Goal: Transaction & Acquisition: Purchase product/service

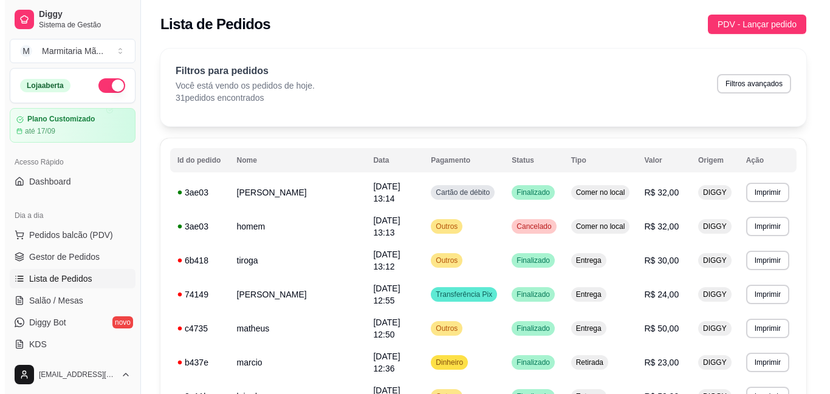
scroll to position [122, 0]
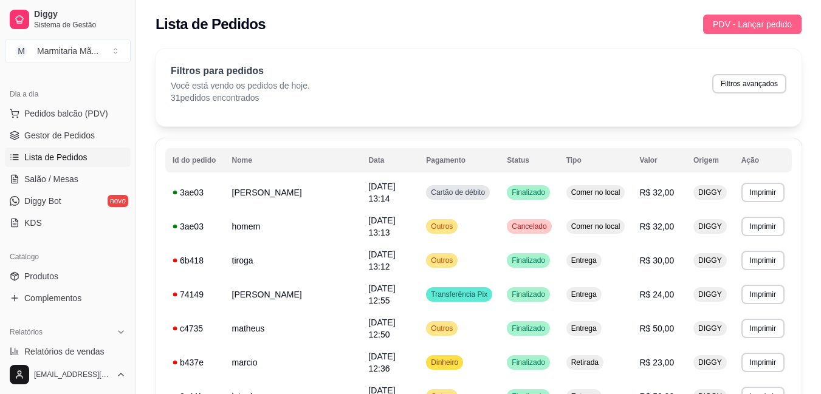
drag, startPoint x: 743, startPoint y: 13, endPoint x: 715, endPoint y: 27, distance: 31.3
click at [723, 24] on div "Lista de Pedidos PDV - Lançar pedido" at bounding box center [478, 20] width 685 height 41
click at [714, 18] on button "PDV - Lançar pedido" at bounding box center [752, 24] width 98 height 19
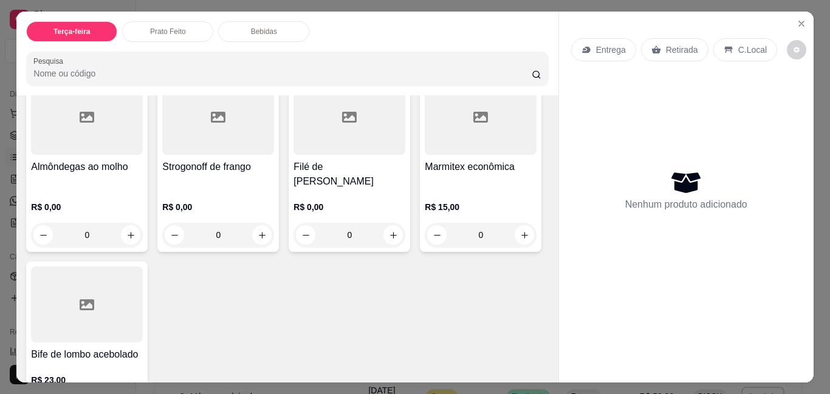
scroll to position [122, 0]
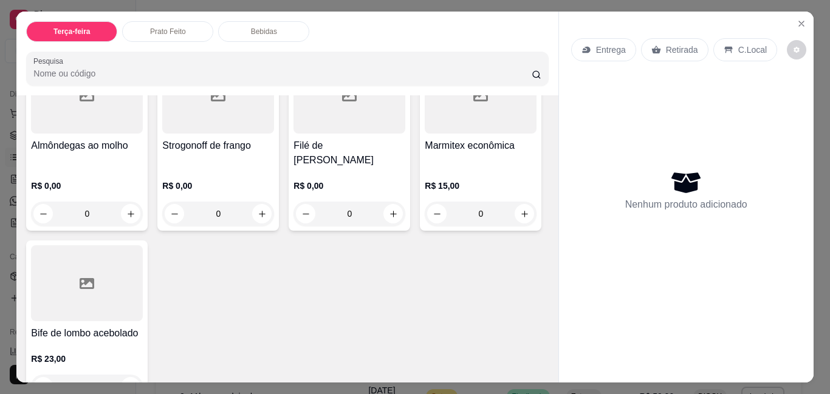
click at [661, 55] on div "Retirada" at bounding box center [674, 49] width 67 height 23
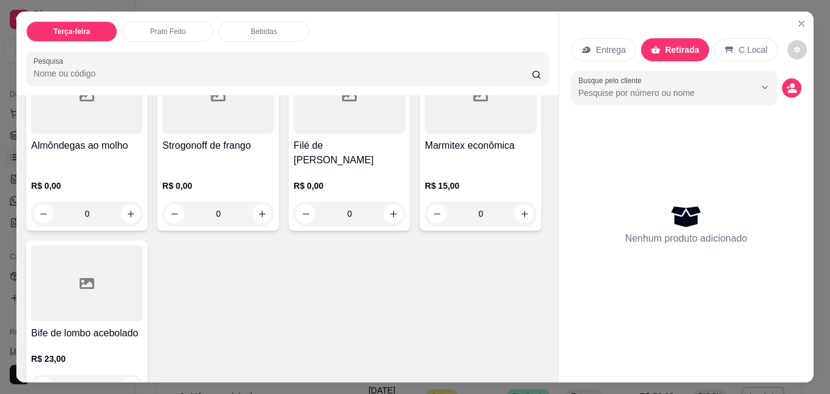
click at [663, 38] on div "Retirada" at bounding box center [675, 49] width 68 height 23
click at [585, 45] on icon at bounding box center [587, 50] width 10 height 10
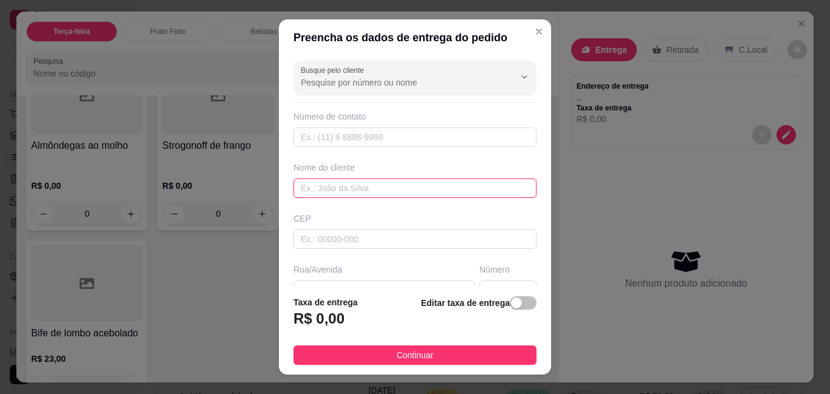
click at [390, 190] on input "text" at bounding box center [415, 188] width 243 height 19
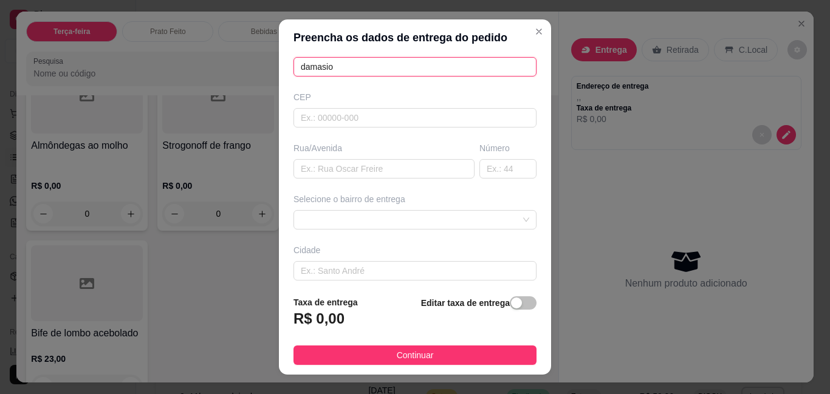
type input "damasio"
click at [304, 192] on div "Busque pelo cliente Número de contato Nome do cliente damasio CEP Rua/[GEOGRAPH…" at bounding box center [415, 171] width 272 height 230
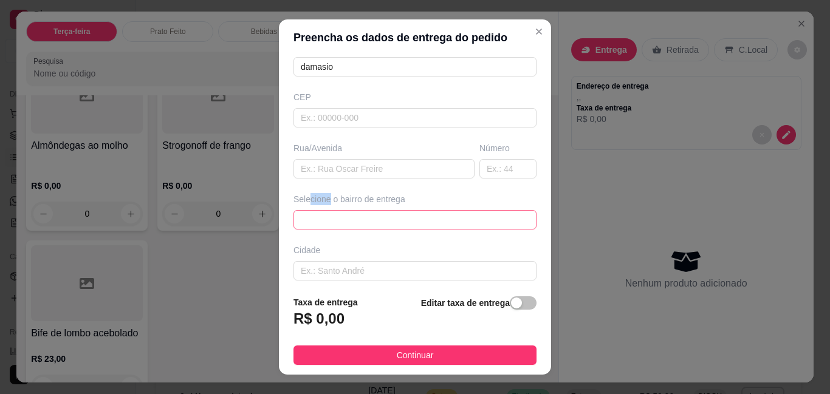
click at [399, 221] on span at bounding box center [415, 220] width 229 height 18
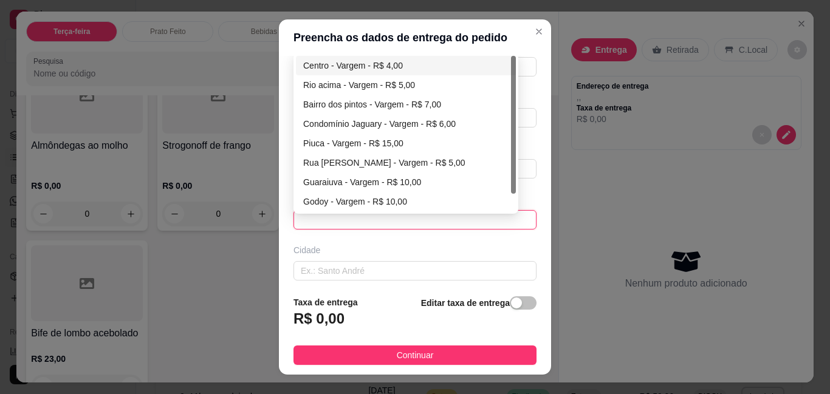
click at [376, 67] on div "Centro - Vargem - R$ 4,00" at bounding box center [405, 65] width 205 height 13
type input "Vargem"
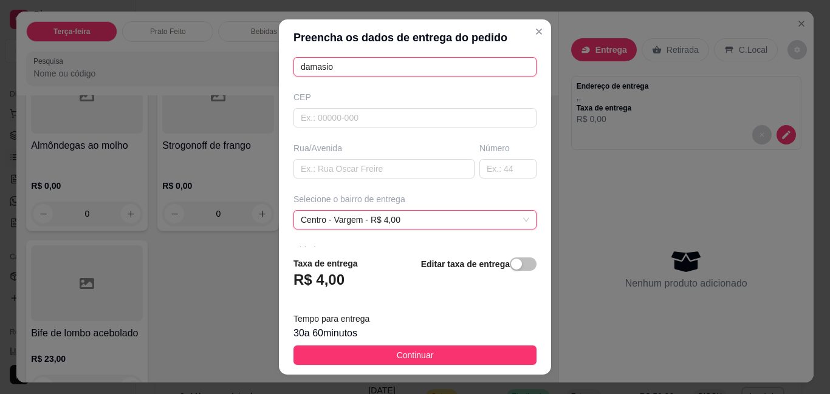
click at [375, 79] on div "Busque pelo cliente Número de contato Nome do cliente damasio CEP Rua/[GEOGRAPH…" at bounding box center [415, 151] width 272 height 191
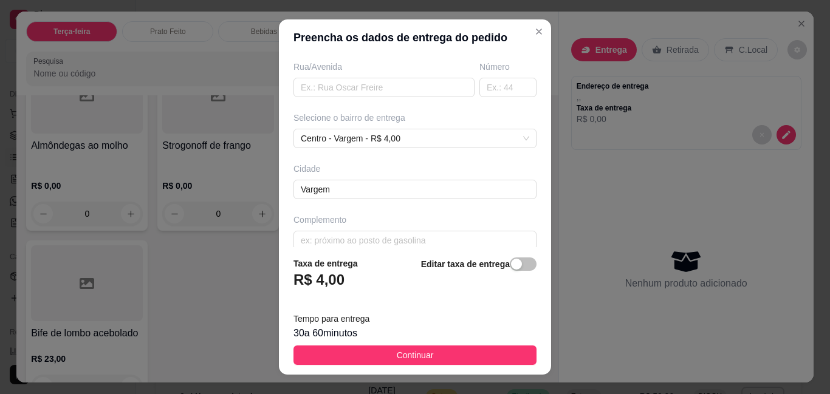
scroll to position [218, 0]
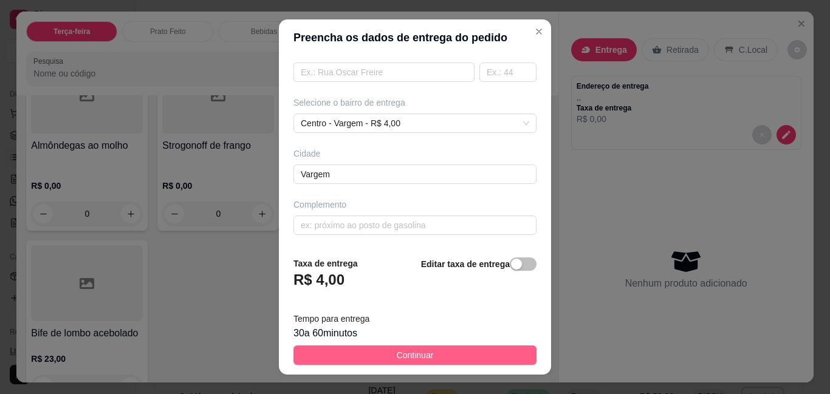
type input "damasio cll"
click at [446, 346] on button "Continuar" at bounding box center [415, 355] width 243 height 19
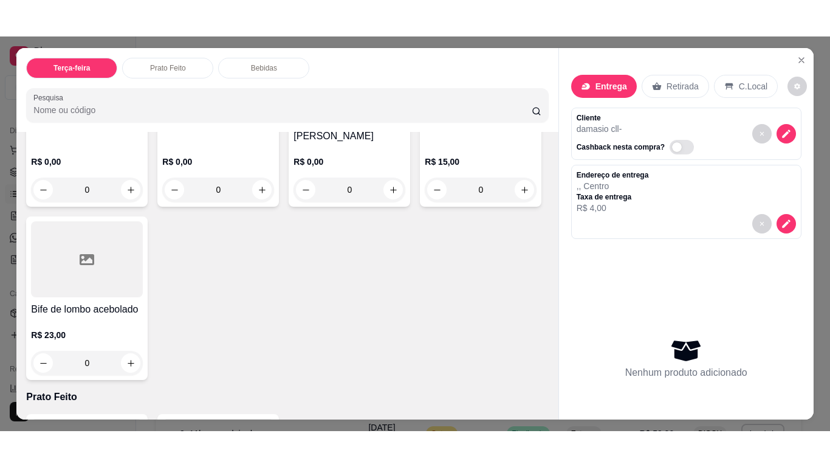
scroll to position [0, 0]
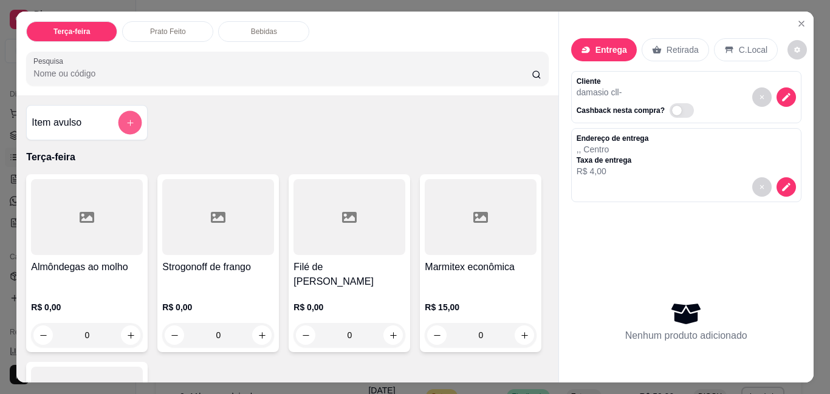
click at [126, 119] on icon "add-separate-item" at bounding box center [130, 123] width 9 height 9
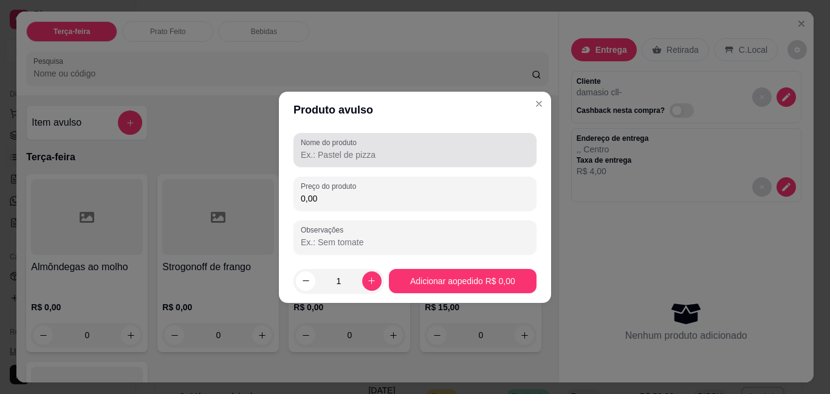
click at [323, 157] on input "Nome do produto" at bounding box center [415, 155] width 229 height 12
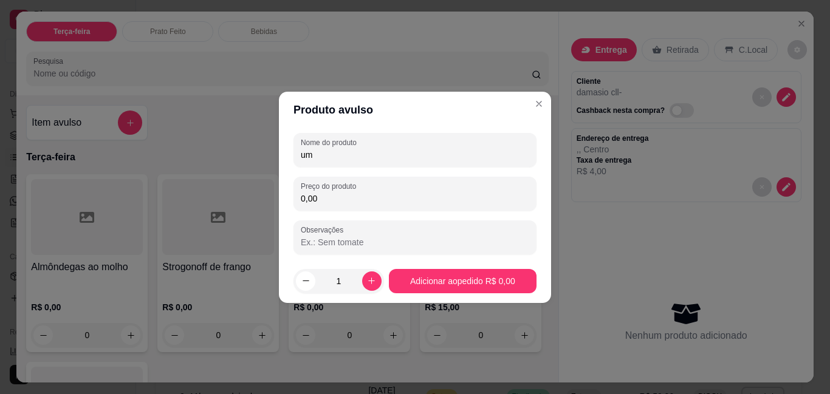
type input "u"
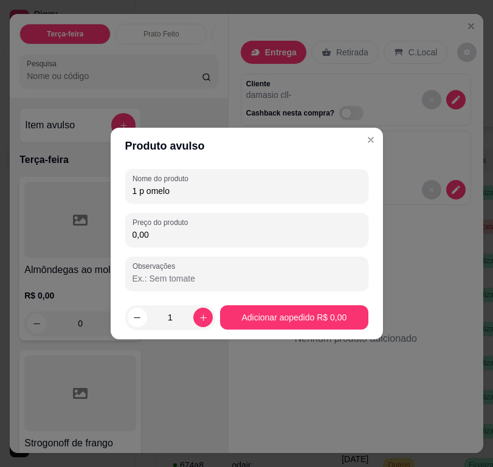
click at [273, 192] on div "Produto avulso Nome do produto 1 p omelo Preço do produto 0,00 Observações 1 Ad…" at bounding box center [246, 233] width 493 height 467
drag, startPoint x: 289, startPoint y: 208, endPoint x: 289, endPoint y: 185, distance: 23.7
click at [289, 187] on div "Nome do produto 1 p omelo Preço do produto 0,00 Observações" at bounding box center [246, 230] width 243 height 122
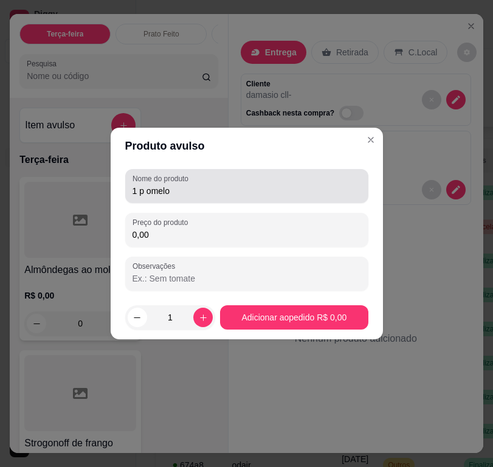
click at [289, 184] on div "1 p omelo" at bounding box center [246, 186] width 229 height 24
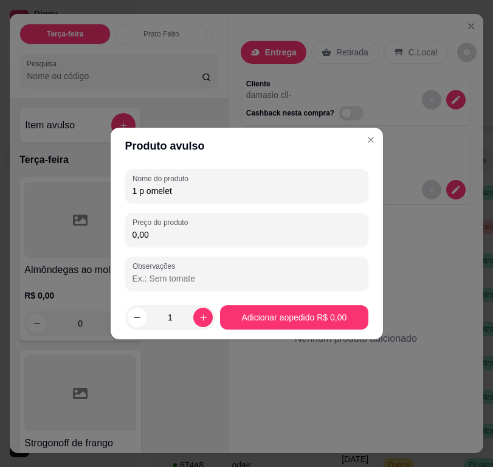
type input "1 p omelete"
click at [430, 341] on div "Nenhum produto adicionado" at bounding box center [356, 324] width 230 height 238
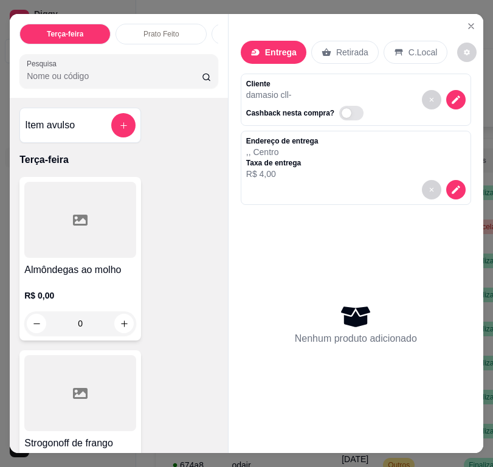
click at [438, 19] on div "Entrega Retirada C.Local Cliente damasio cll - Cashback nesta compra? Endereço …" at bounding box center [356, 223] width 255 height 419
click at [466, 21] on icon "Close" at bounding box center [471, 26] width 10 height 10
click at [466, 19] on div "Lista de Pedidos PDV - Lançar pedido" at bounding box center [378, 24] width 445 height 19
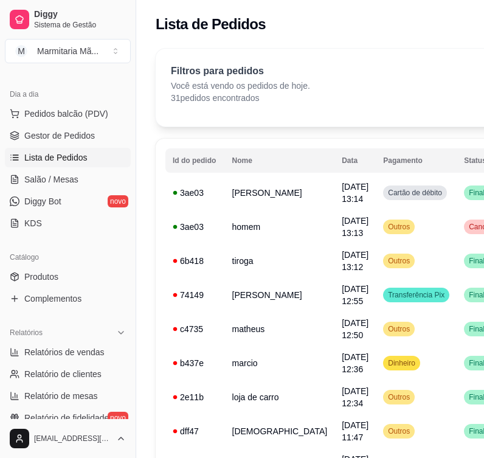
click at [466, 19] on div "Lista de Pedidos PDV - Lançar pedido" at bounding box center [378, 24] width 445 height 19
click at [385, 330] on td "Outros" at bounding box center [416, 329] width 81 height 34
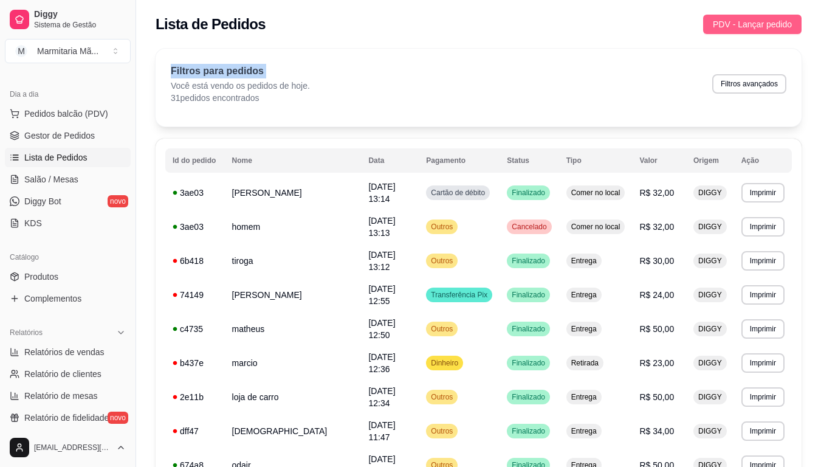
click at [737, 17] on button "PDV - Lançar pedido" at bounding box center [752, 24] width 98 height 19
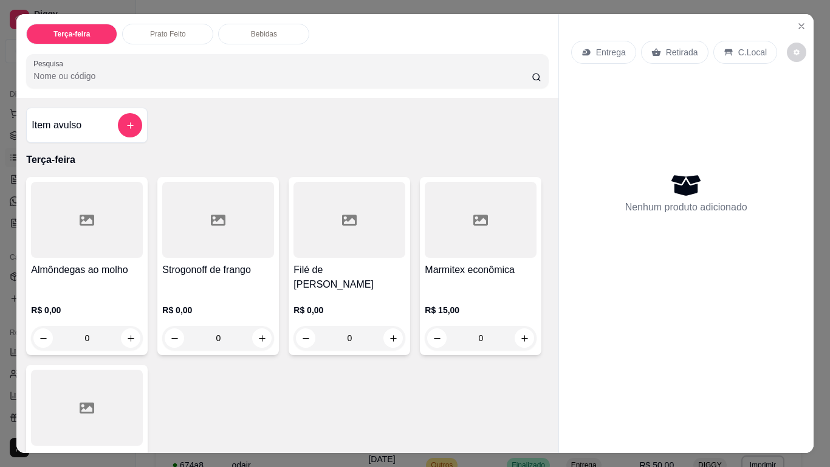
click at [682, 46] on p "Retirada" at bounding box center [682, 52] width 32 height 12
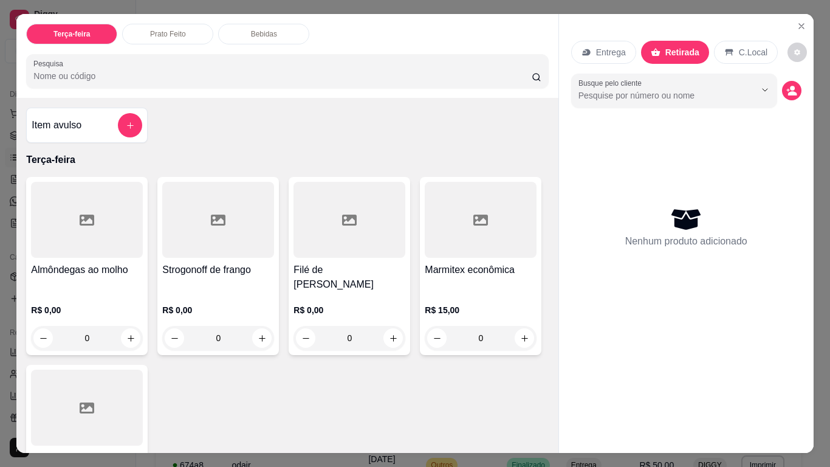
click at [594, 56] on div "Entrega" at bounding box center [603, 52] width 65 height 23
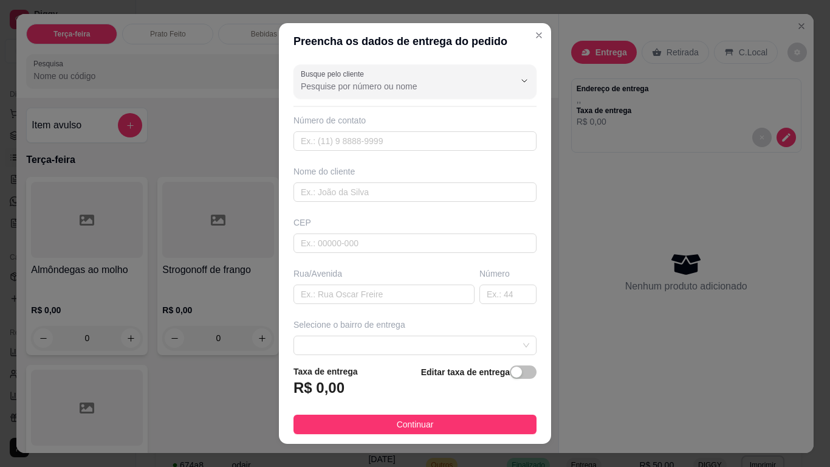
click at [732, 387] on div "Entrega Retirada C.Local Endereço de entrega , , Taxa de entrega R$ 0,00 Nenhum…" at bounding box center [686, 223] width 255 height 419
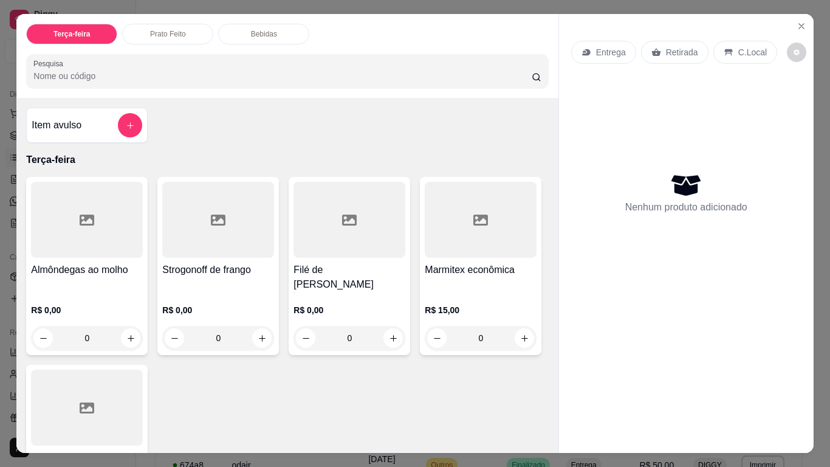
drag, startPoint x: 763, startPoint y: 300, endPoint x: 665, endPoint y: 441, distance: 171.6
drag, startPoint x: 665, startPoint y: 441, endPoint x: 723, endPoint y: 338, distance: 118.1
drag, startPoint x: 723, startPoint y: 338, endPoint x: 716, endPoint y: 338, distance: 6.7
drag, startPoint x: 716, startPoint y: 338, endPoint x: 462, endPoint y: 129, distance: 328.6
click at [354, 82] on div "Pesquisa" at bounding box center [287, 71] width 522 height 34
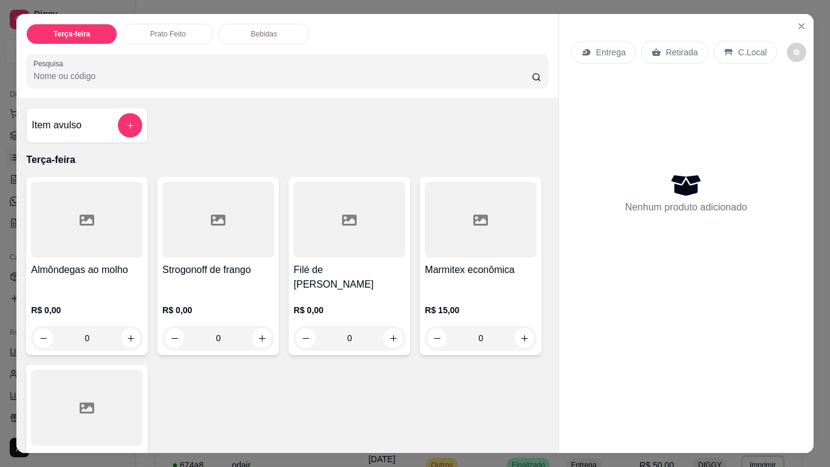
click at [605, 47] on p "Entrega" at bounding box center [611, 52] width 30 height 12
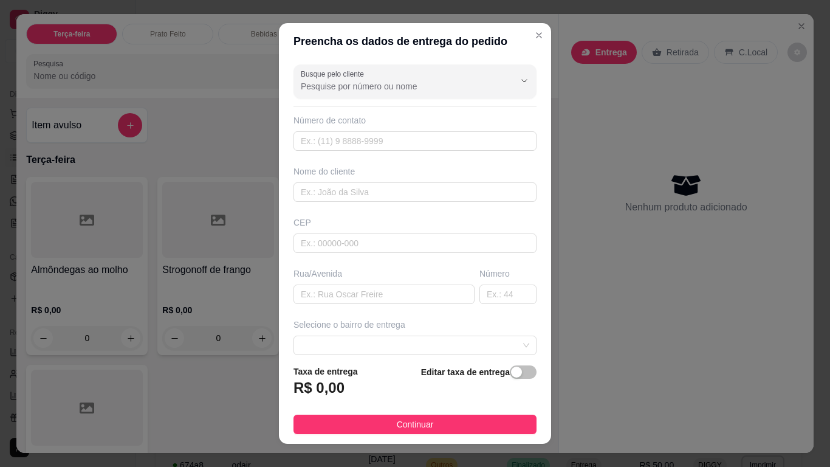
click at [428, 181] on div "Nome do cliente" at bounding box center [415, 183] width 248 height 36
click at [437, 197] on input "text" at bounding box center [415, 191] width 243 height 19
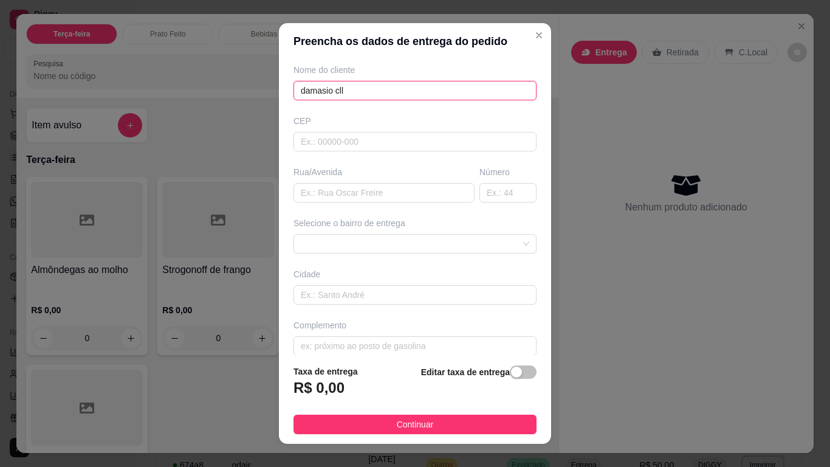
scroll to position [114, 0]
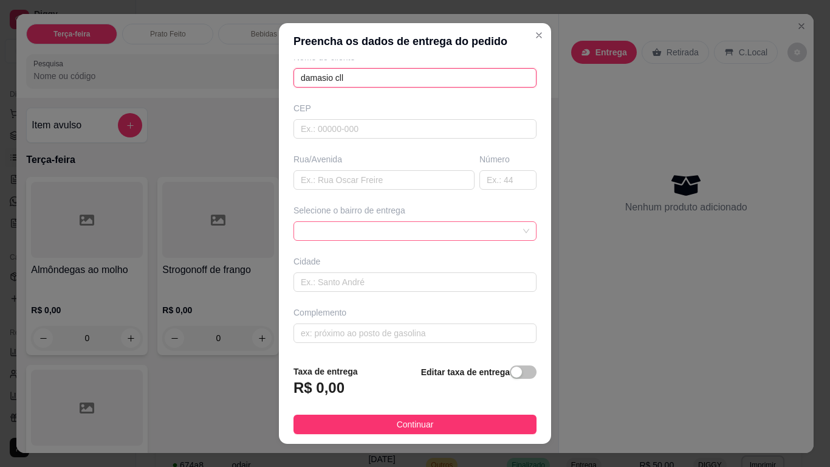
click at [377, 225] on span at bounding box center [415, 231] width 229 height 18
type input "damasio cll"
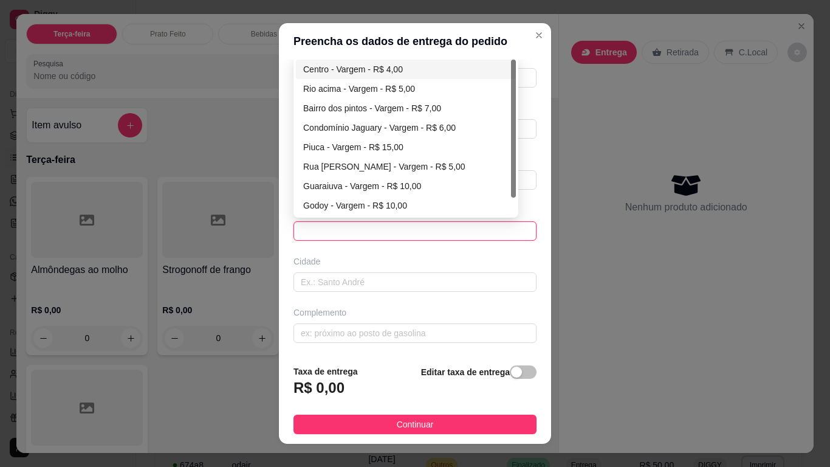
click at [387, 64] on div "Centro - Vargem - R$ 4,00" at bounding box center [405, 69] width 205 height 13
type input "Vargem"
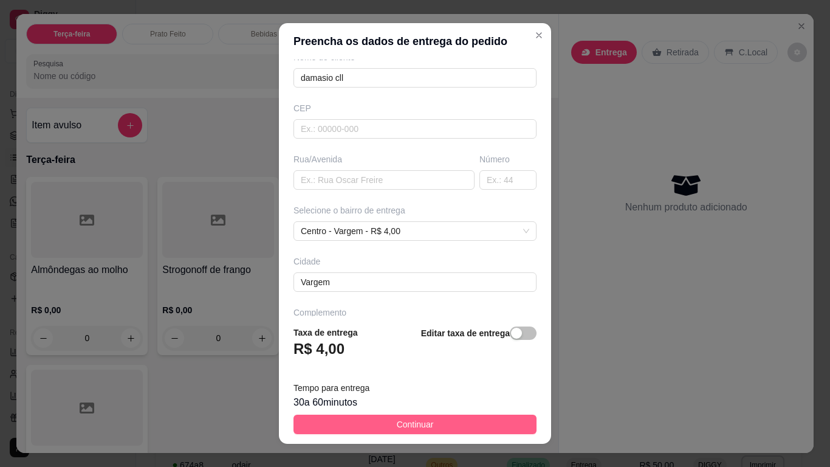
click at [427, 394] on button "Continuar" at bounding box center [415, 423] width 243 height 19
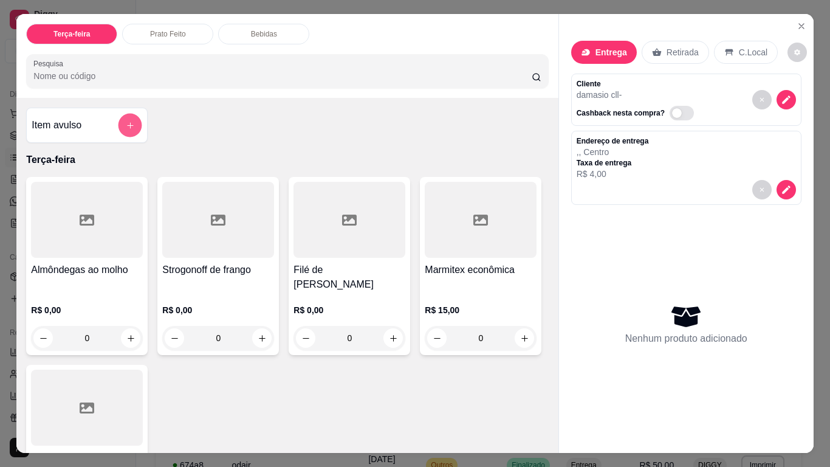
click at [119, 122] on button "add-separate-item" at bounding box center [131, 126] width 24 height 24
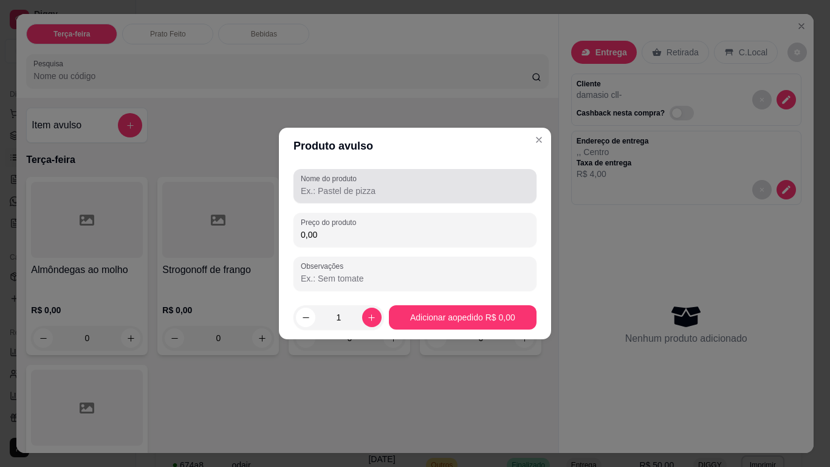
click at [346, 197] on div at bounding box center [415, 186] width 229 height 24
click at [312, 191] on input "1 p marmita ome" at bounding box center [415, 191] width 229 height 12
click at [305, 190] on input "1 marmita ome" at bounding box center [415, 191] width 229 height 12
click at [374, 192] on input "1 marmita ome" at bounding box center [415, 191] width 229 height 12
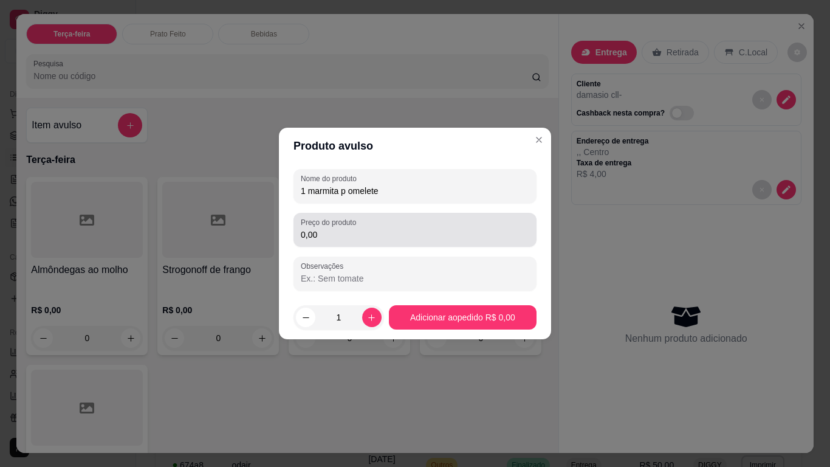
type input "1 marmita p omelete"
click at [407, 228] on div "0,00" at bounding box center [415, 230] width 229 height 24
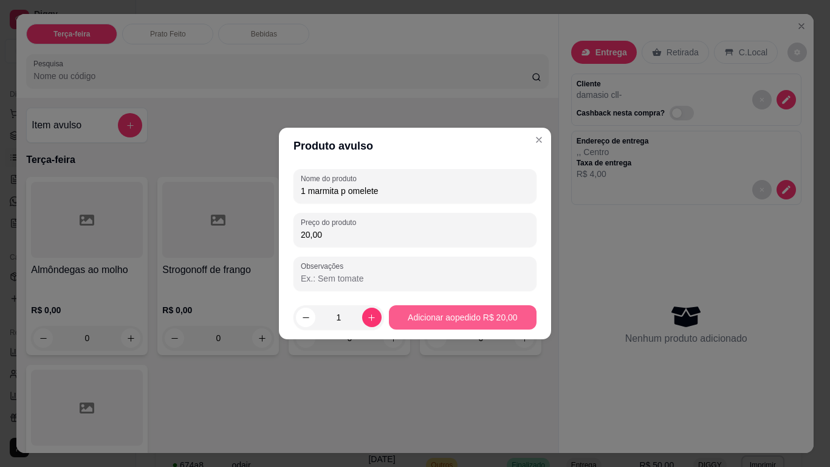
type input "20,00"
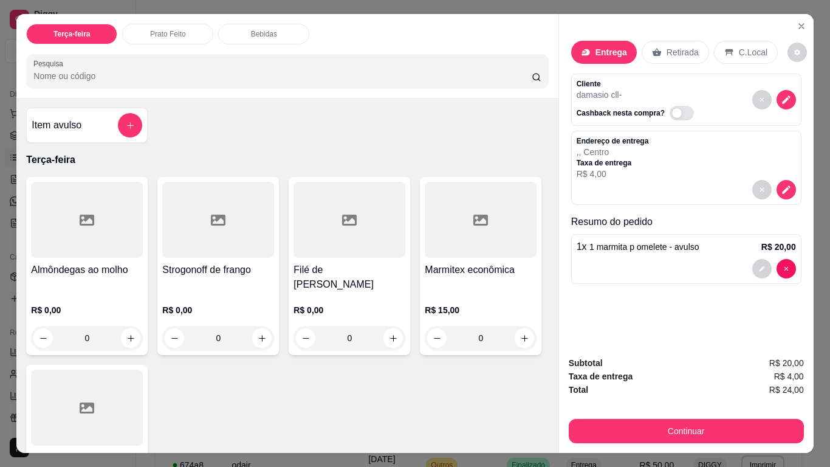
drag, startPoint x: 662, startPoint y: 115, endPoint x: 641, endPoint y: 148, distance: 39.1
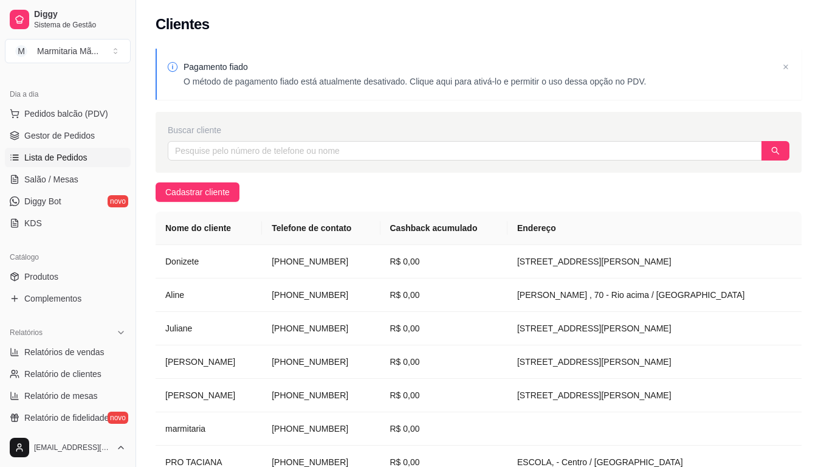
click at [108, 148] on link "Lista de Pedidos" at bounding box center [68, 157] width 126 height 19
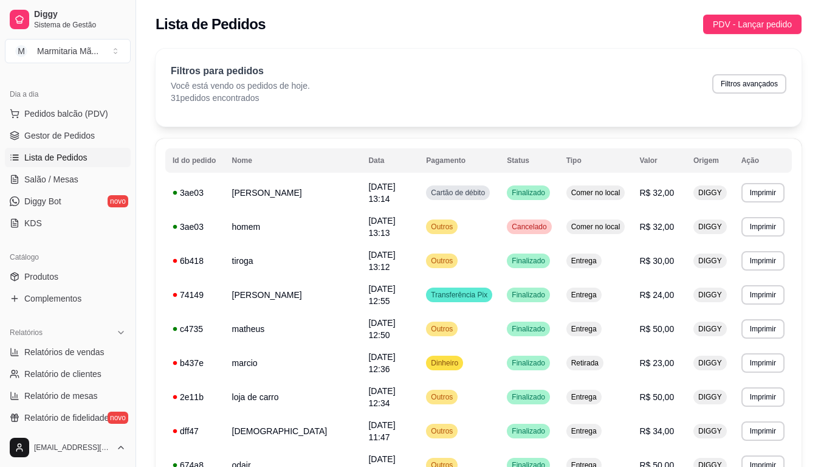
click at [108, 148] on link "Lista de Pedidos" at bounding box center [68, 157] width 126 height 19
click at [738, 16] on button "PDV - Lançar pedido" at bounding box center [752, 24] width 98 height 19
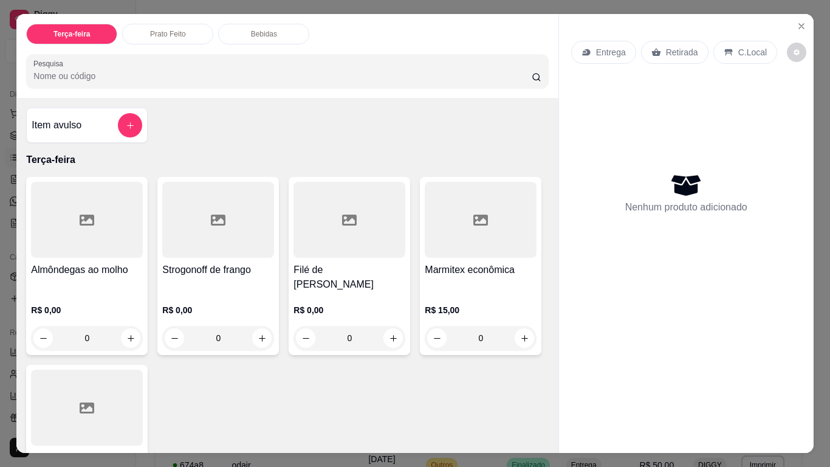
click at [583, 41] on div "Entrega" at bounding box center [603, 52] width 65 height 23
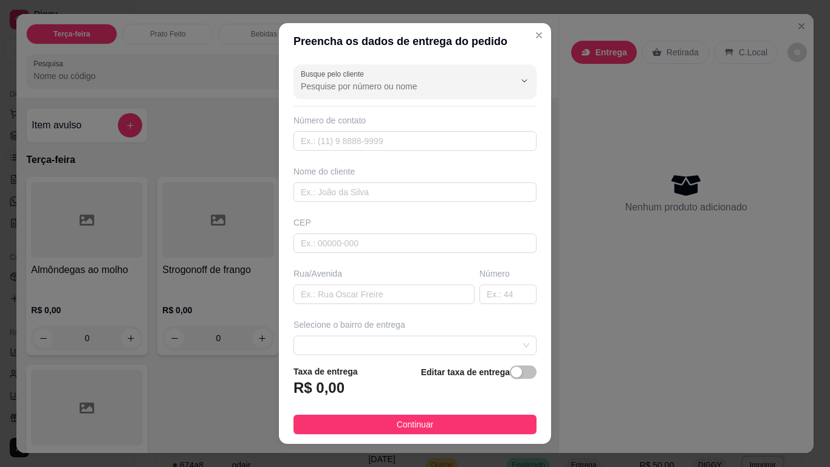
click at [350, 172] on div "Nome do cliente" at bounding box center [415, 171] width 243 height 12
click at [355, 181] on div "Nome do cliente" at bounding box center [415, 183] width 248 height 36
click at [359, 185] on input "text" at bounding box center [415, 191] width 243 height 19
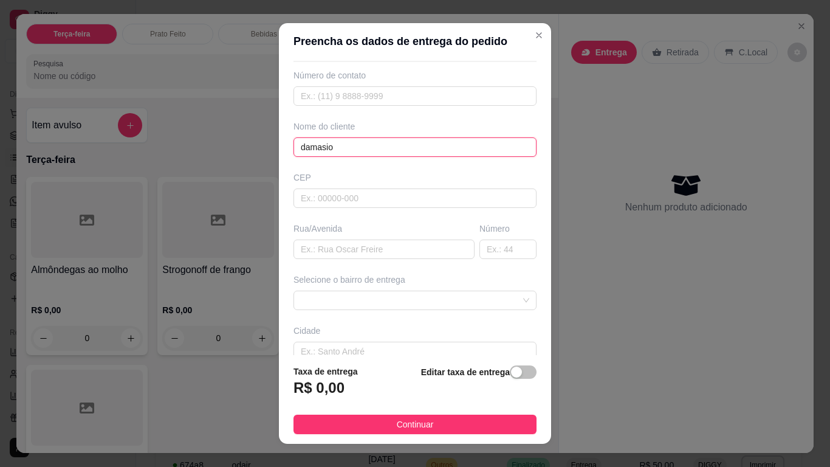
scroll to position [61, 0]
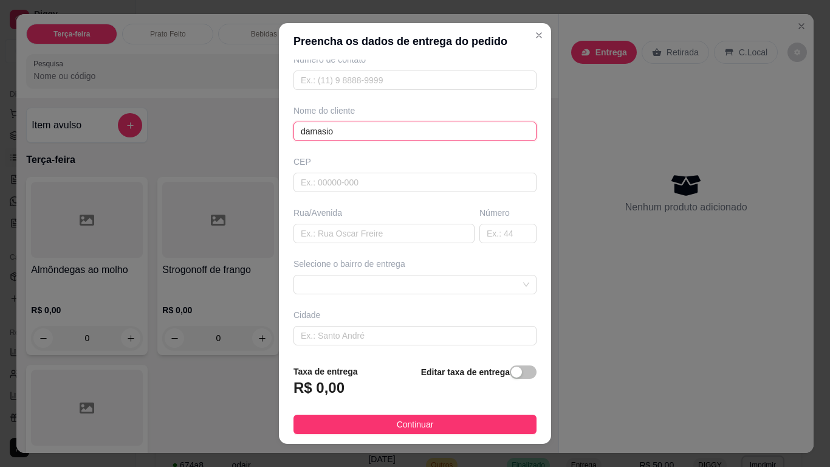
type input "damasio"
click at [334, 299] on div "Busque pelo cliente Número de contato Nome do cliente damasio CEP Rua/[GEOGRAPH…" at bounding box center [415, 207] width 272 height 295
click at [335, 284] on span at bounding box center [415, 284] width 229 height 18
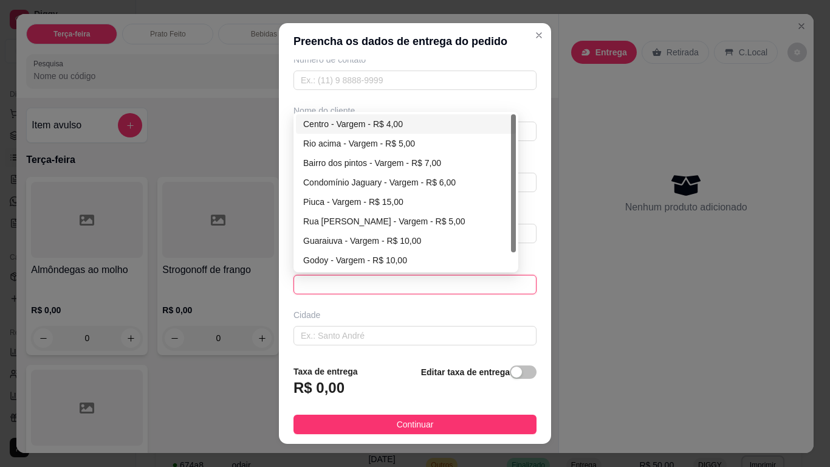
click at [350, 121] on div "Centro - Vargem - R$ 4,00" at bounding box center [405, 123] width 205 height 13
type input "Vargem"
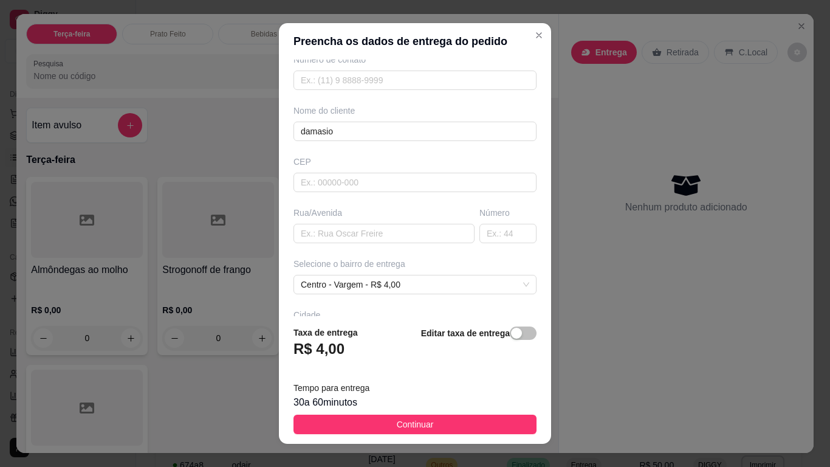
click at [402, 394] on footer "Taxa de entrega R$ 4,00 Editar taxa de entrega Tempo para entrega 30 a 60 minut…" at bounding box center [415, 380] width 272 height 128
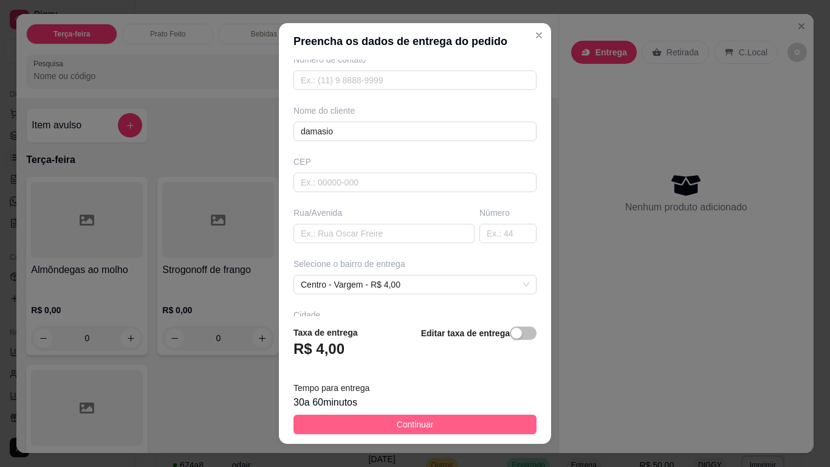
click at [390, 394] on button "Continuar" at bounding box center [415, 423] width 243 height 19
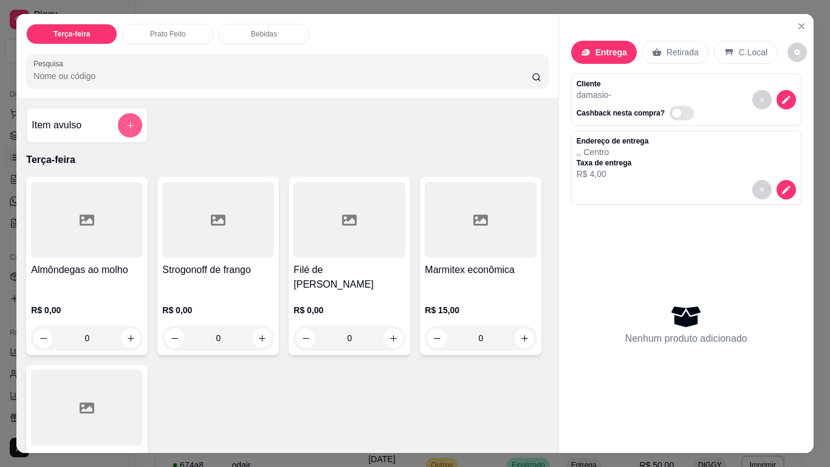
click at [126, 121] on icon "add-separate-item" at bounding box center [130, 125] width 9 height 9
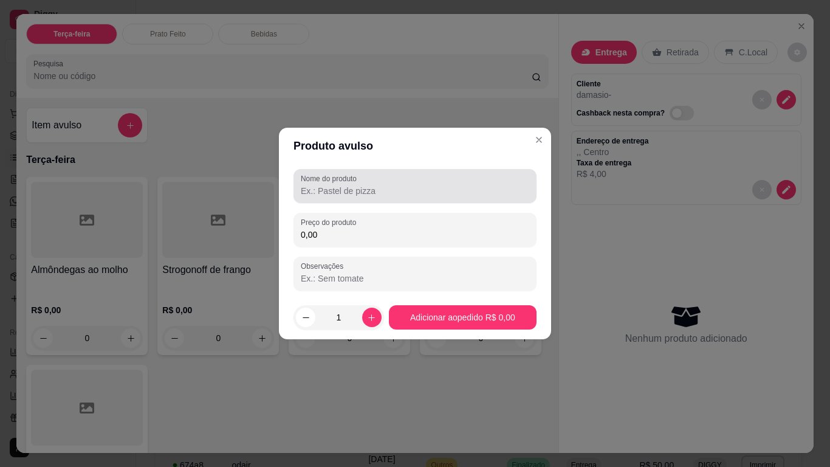
click at [331, 194] on input "Nome do produto" at bounding box center [415, 191] width 229 height 12
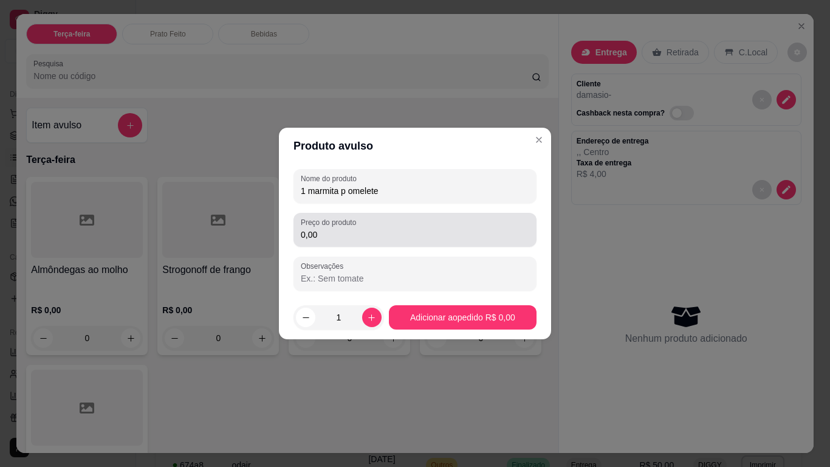
type input "1 marmita p omelete"
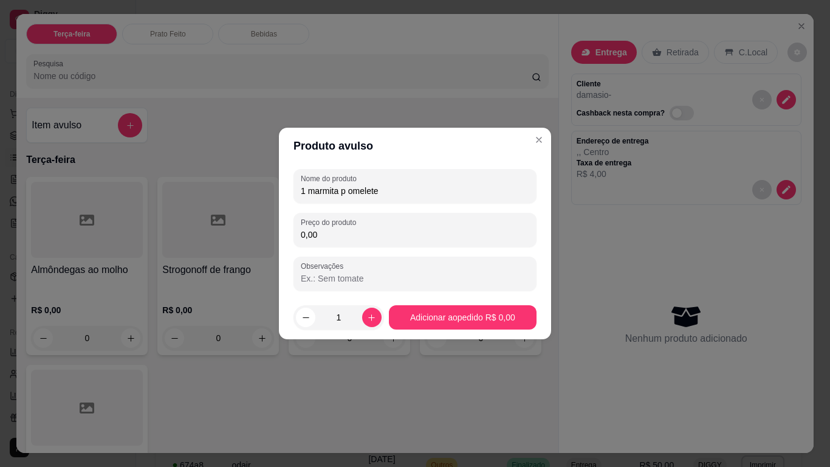
click at [342, 247] on div "Nome do produto 1 marmita p omelete Preço do produto 0,00 Observações" at bounding box center [415, 230] width 243 height 122
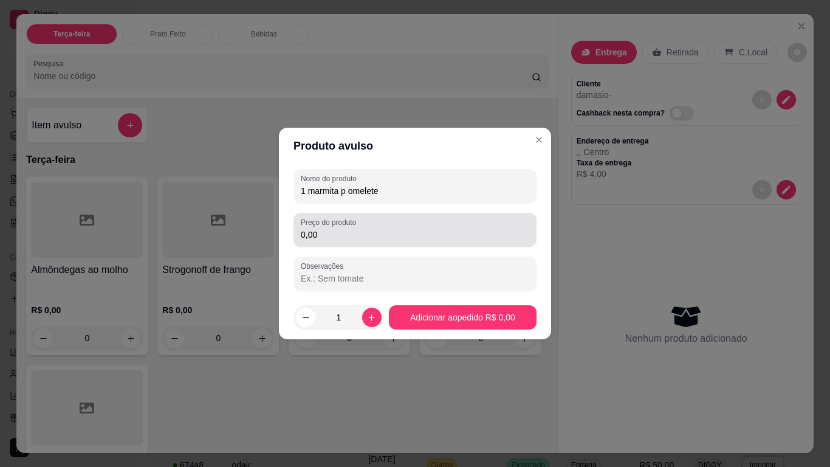
click at [348, 242] on div "Preço do produto 0,00" at bounding box center [415, 230] width 243 height 34
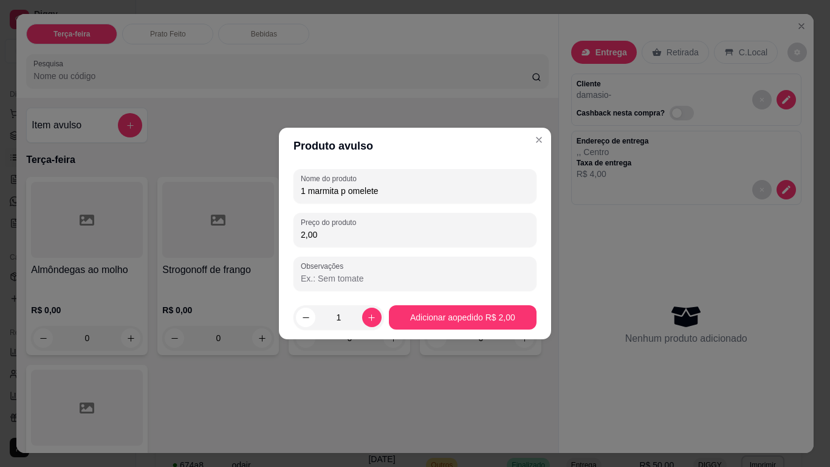
type input "20,00"
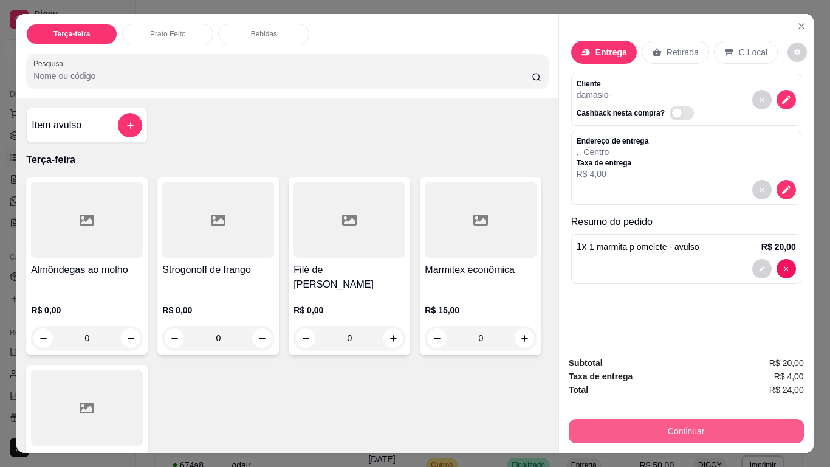
click at [642, 394] on button "Continuar" at bounding box center [686, 431] width 235 height 24
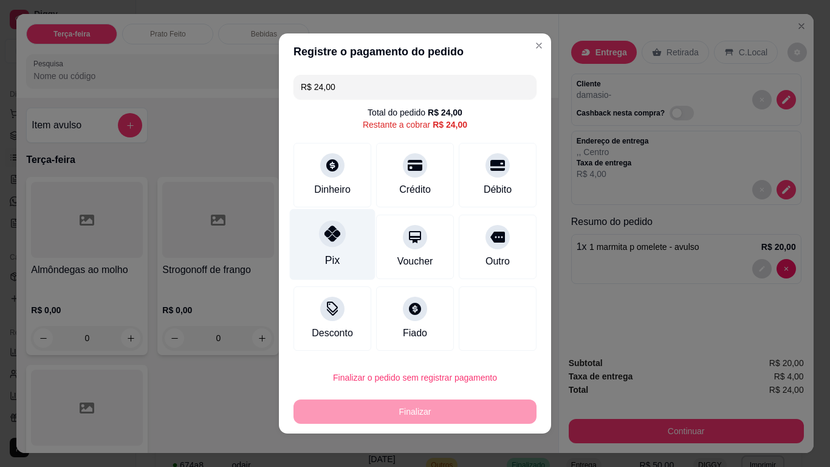
click at [339, 242] on div "Pix" at bounding box center [333, 244] width 86 height 71
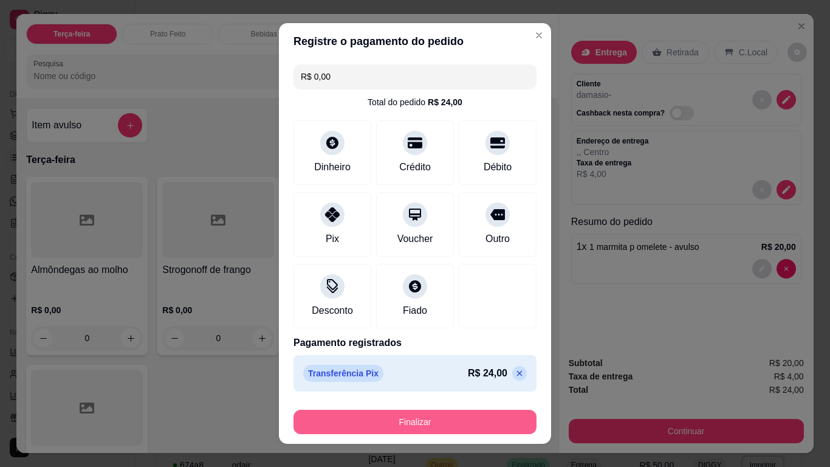
click at [436, 394] on button "Finalizar" at bounding box center [415, 422] width 243 height 24
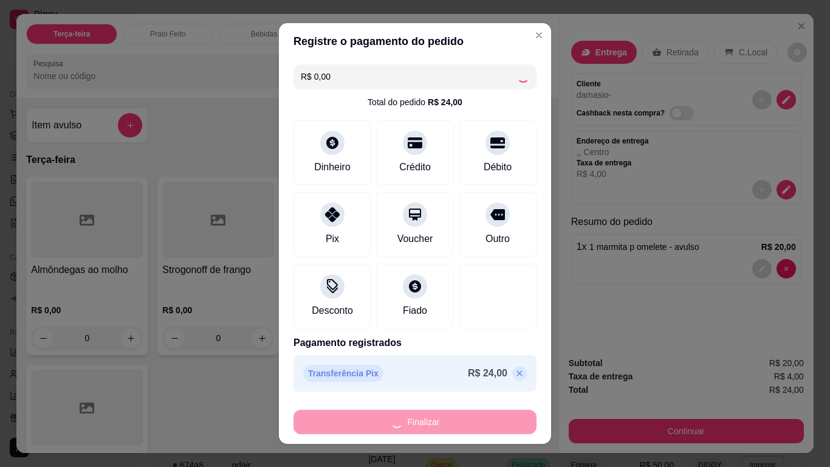
type input "-R$ 24,00"
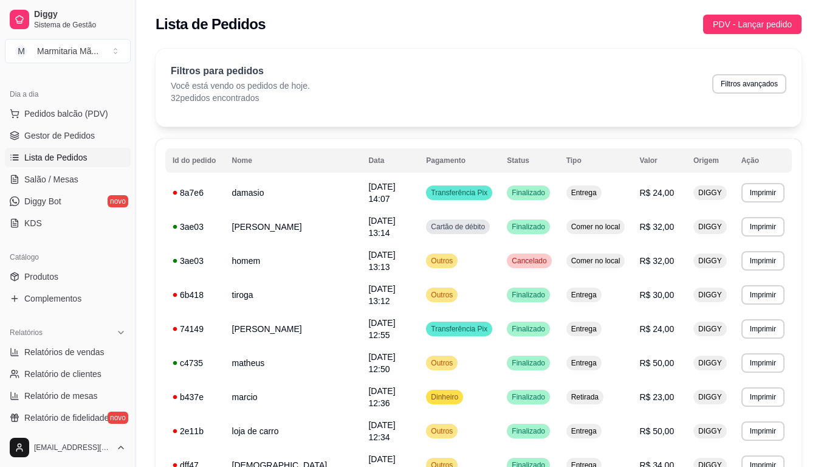
drag, startPoint x: 830, startPoint y: 0, endPoint x: 497, endPoint y: 22, distance: 333.8
click at [497, 22] on div "Lista de Pedidos PDV - Lançar pedido" at bounding box center [479, 24] width 646 height 19
click at [748, 16] on div "Lista de Pedidos PDV - Lançar pedido" at bounding box center [478, 20] width 685 height 41
click at [748, 16] on button "PDV - Lançar pedido" at bounding box center [752, 24] width 98 height 19
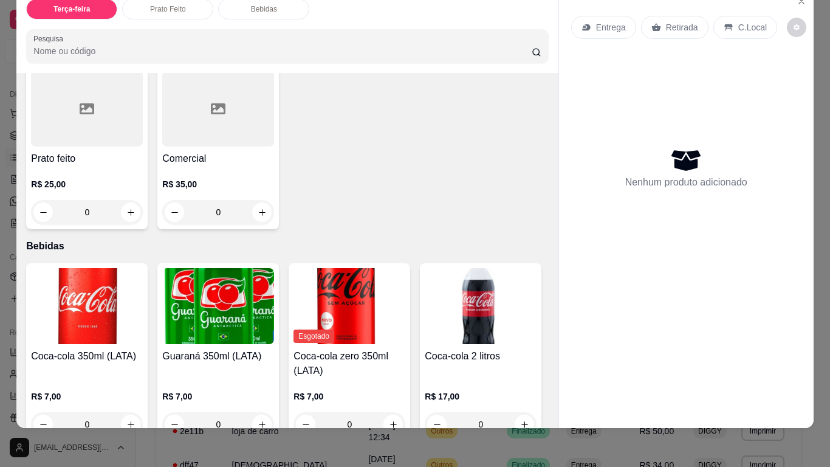
scroll to position [350, 0]
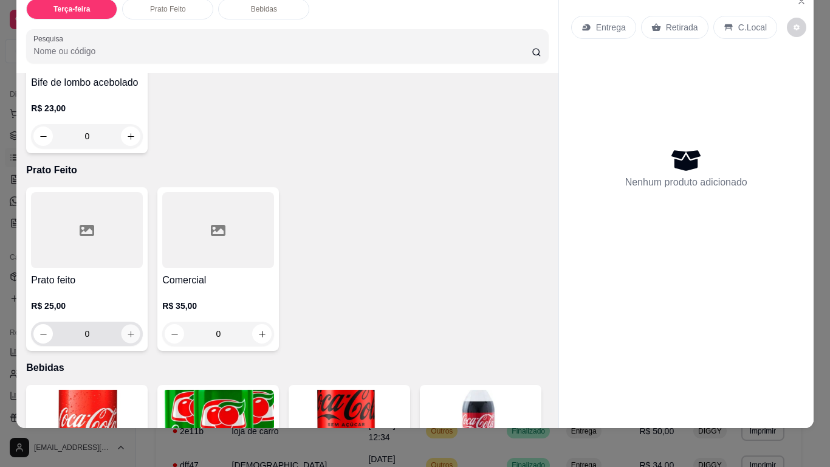
click at [131, 325] on button "increase-product-quantity" at bounding box center [131, 334] width 19 height 19
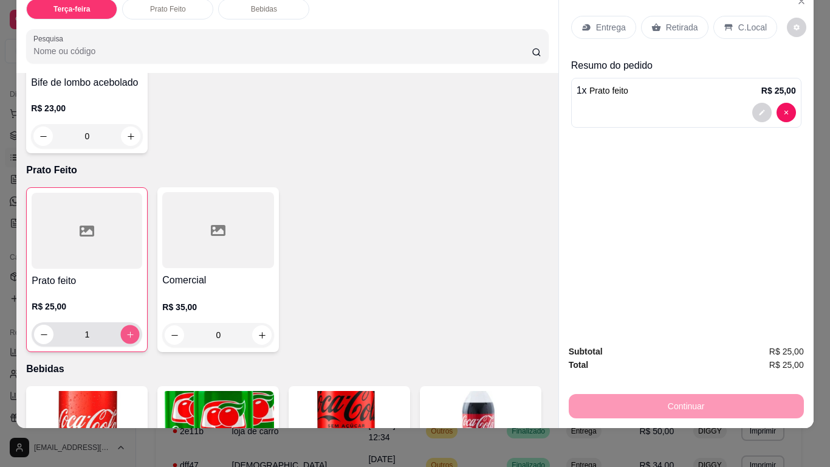
click at [128, 325] on button "increase-product-quantity" at bounding box center [130, 334] width 19 height 19
type input "2"
click at [739, 21] on p "C.Local" at bounding box center [752, 27] width 29 height 12
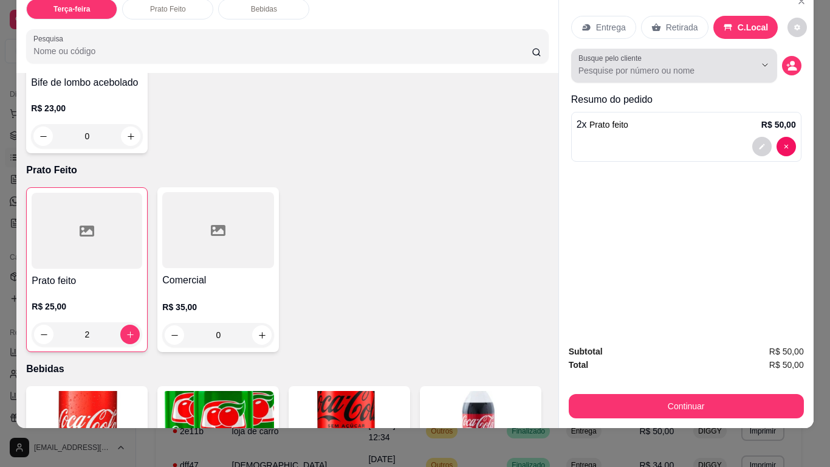
click at [640, 64] on input "Busque pelo cliente" at bounding box center [657, 70] width 157 height 12
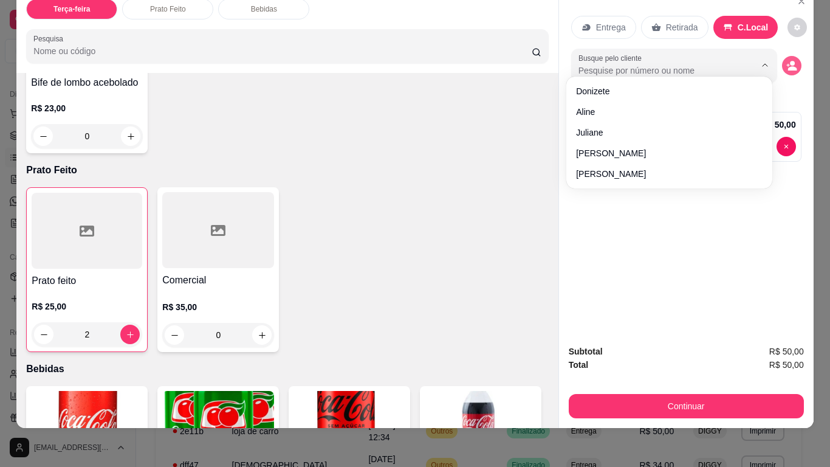
click at [791, 66] on icon "decrease-product-quantity" at bounding box center [792, 68] width 9 height 4
click at [791, 60] on icon "decrease-product-quantity" at bounding box center [791, 65] width 11 height 11
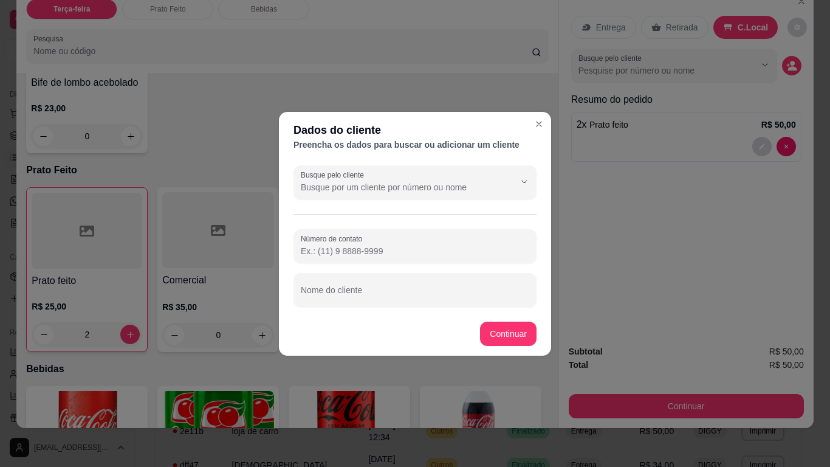
click at [356, 254] on input "Número de contato" at bounding box center [415, 251] width 229 height 12
click at [373, 298] on input "Nome do cliente" at bounding box center [415, 295] width 229 height 12
type input "homem careca"
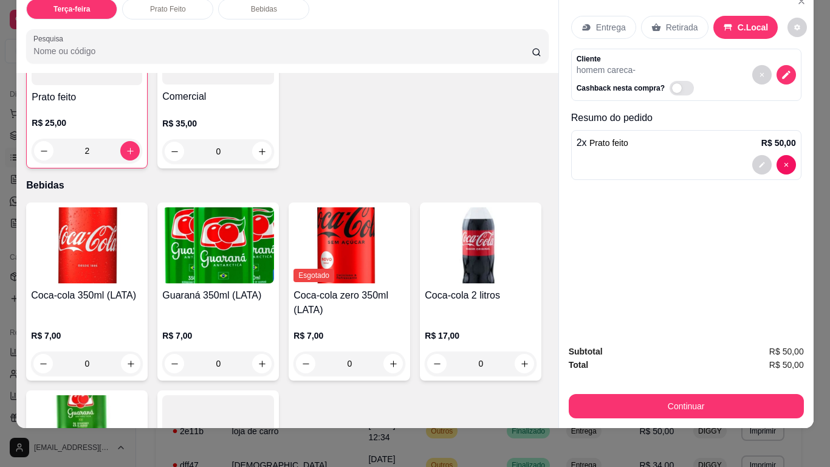
scroll to position [594, 0]
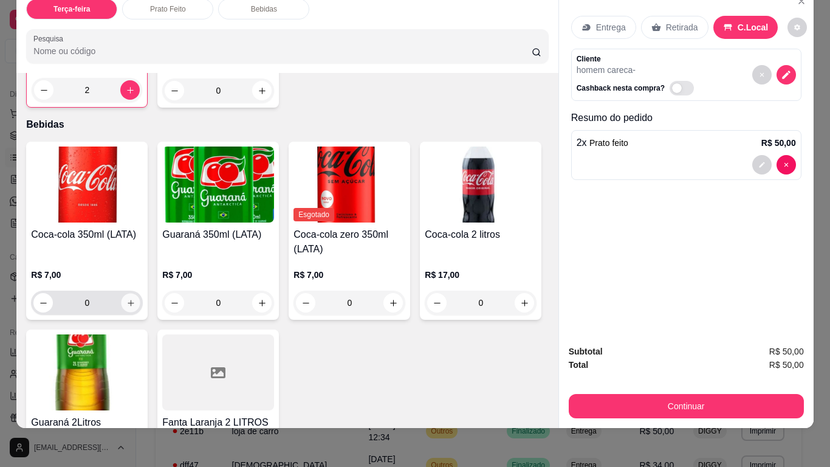
click at [126, 298] on icon "increase-product-quantity" at bounding box center [130, 302] width 9 height 9
type input "1"
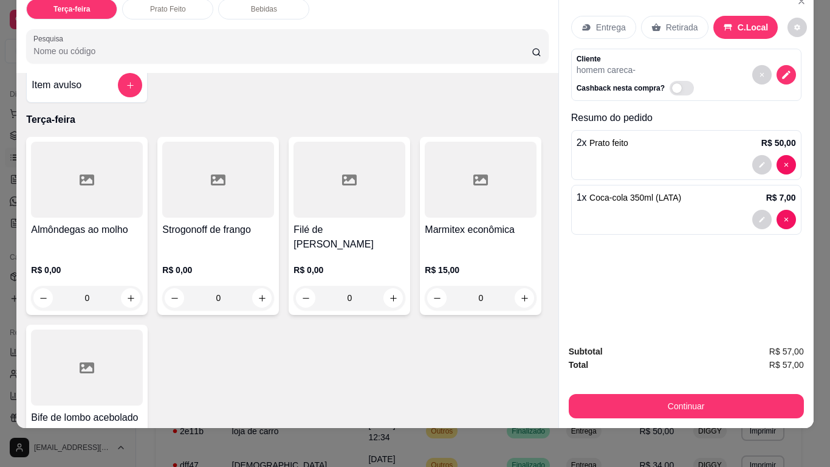
scroll to position [0, 0]
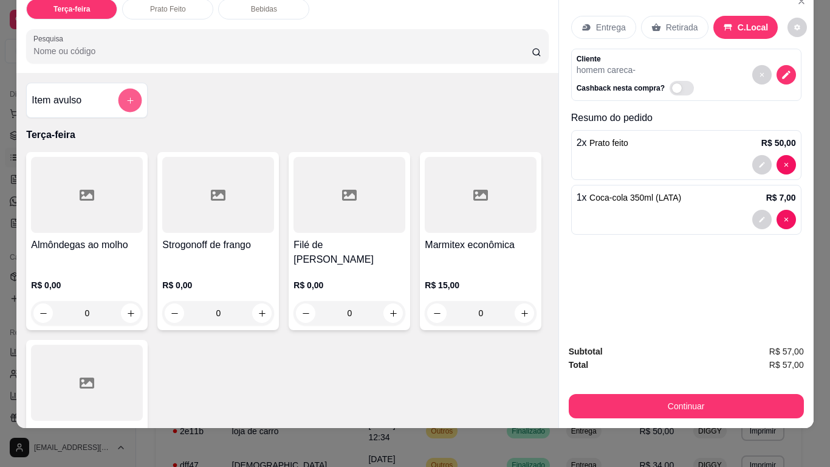
click at [123, 89] on button "add-separate-item" at bounding box center [131, 101] width 24 height 24
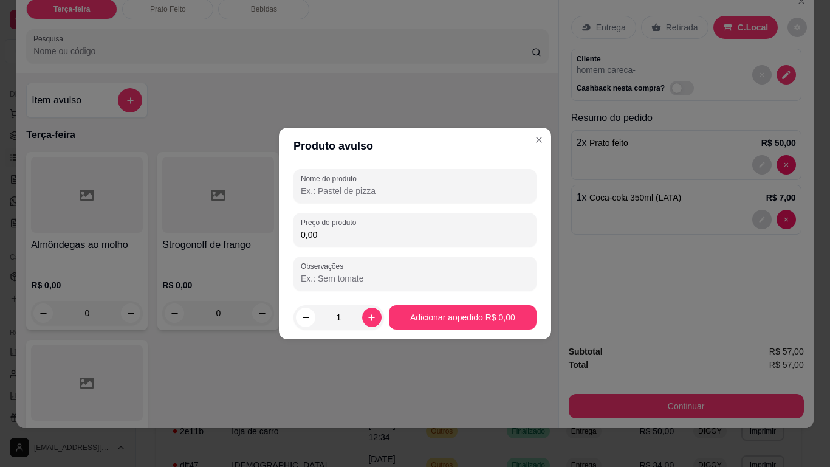
click at [325, 187] on input "Nome do produto" at bounding box center [415, 191] width 229 height 12
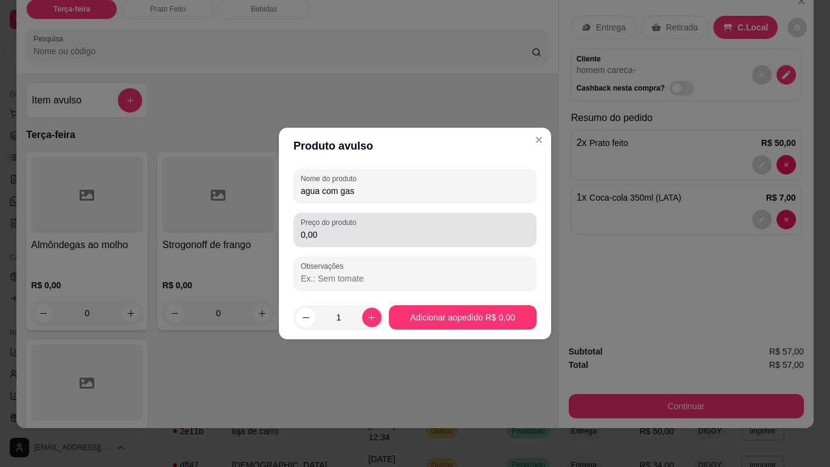
type input "agua com gas"
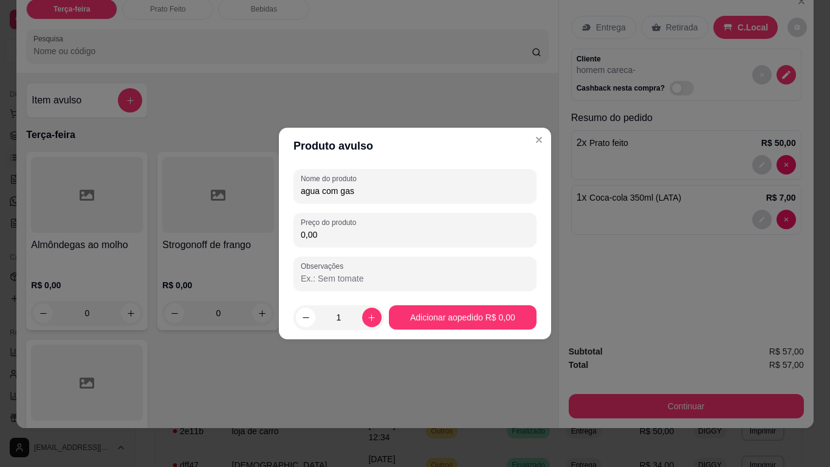
click at [355, 234] on input "0,00" at bounding box center [415, 235] width 229 height 12
type input "3,00"
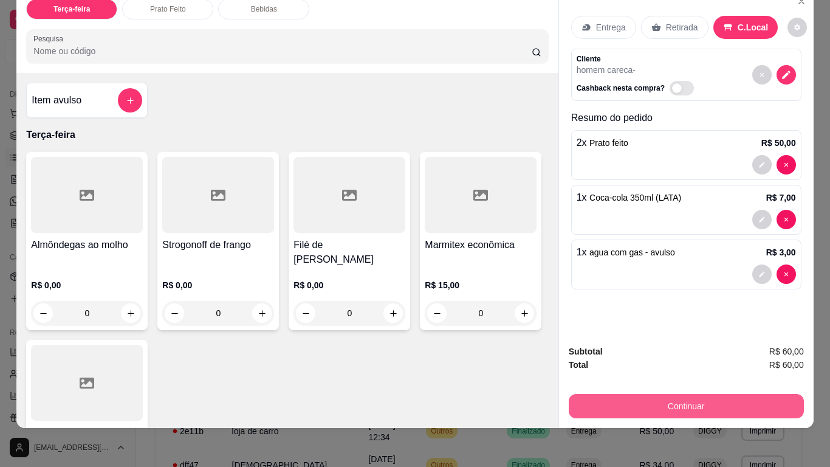
click at [596, 394] on button "Continuar" at bounding box center [686, 406] width 235 height 24
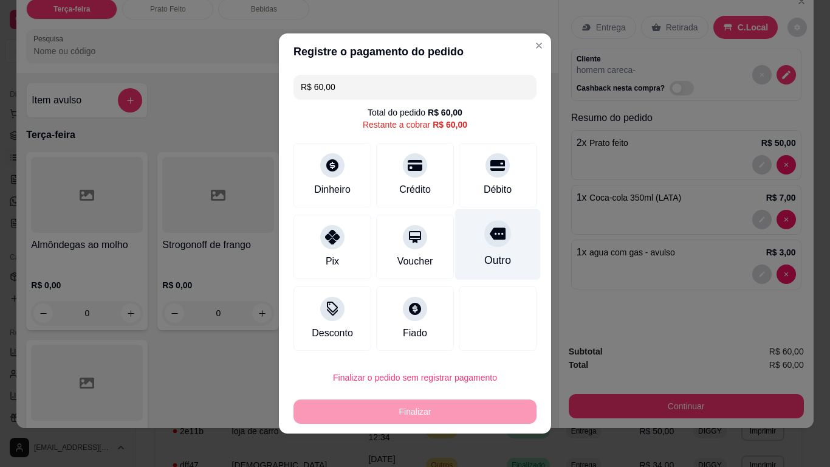
click at [509, 250] on div "Outro" at bounding box center [498, 244] width 86 height 71
type input "R$ 0,00"
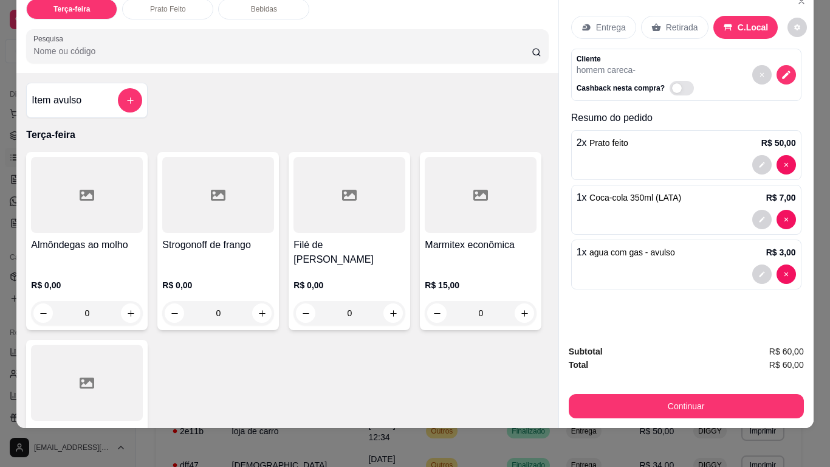
click at [610, 394] on button "Continuar" at bounding box center [686, 406] width 235 height 24
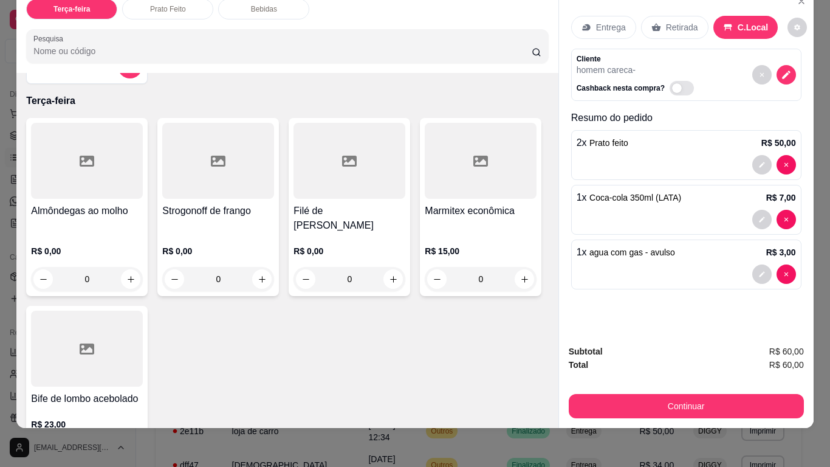
scroll to position [61, 0]
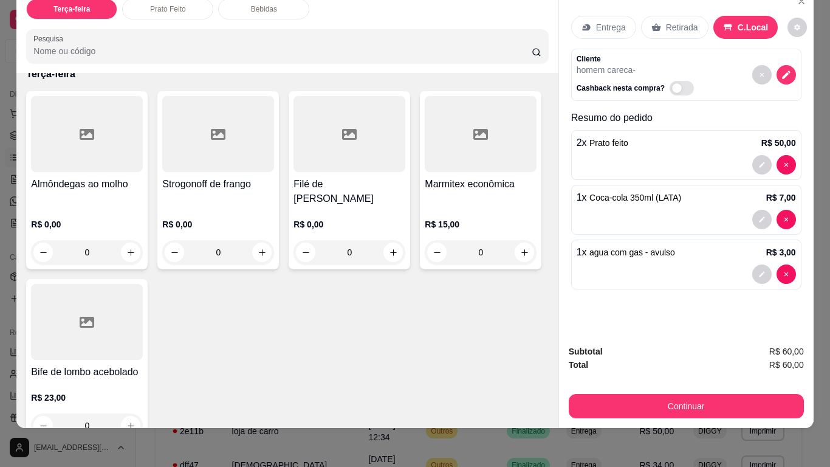
click at [143, 394] on div "0" at bounding box center [87, 425] width 112 height 24
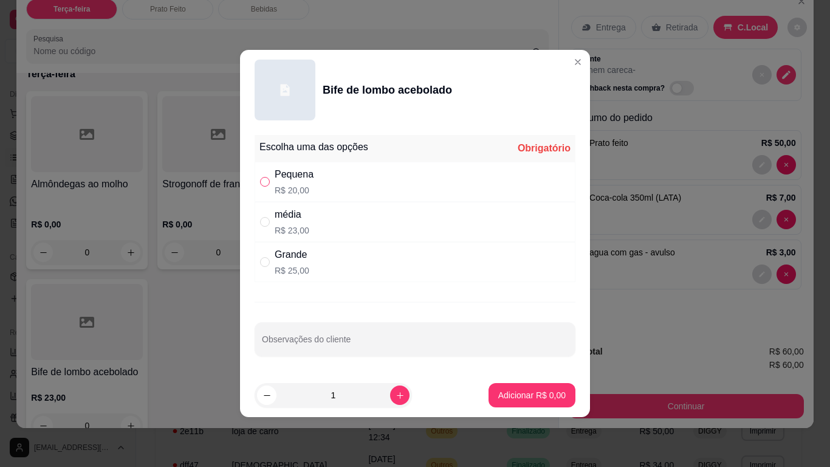
click at [266, 177] on input "" at bounding box center [265, 182] width 10 height 10
radio input "true"
click at [485, 393] on button "Adicionar R$ 20,00" at bounding box center [529, 395] width 89 height 24
type input "1"
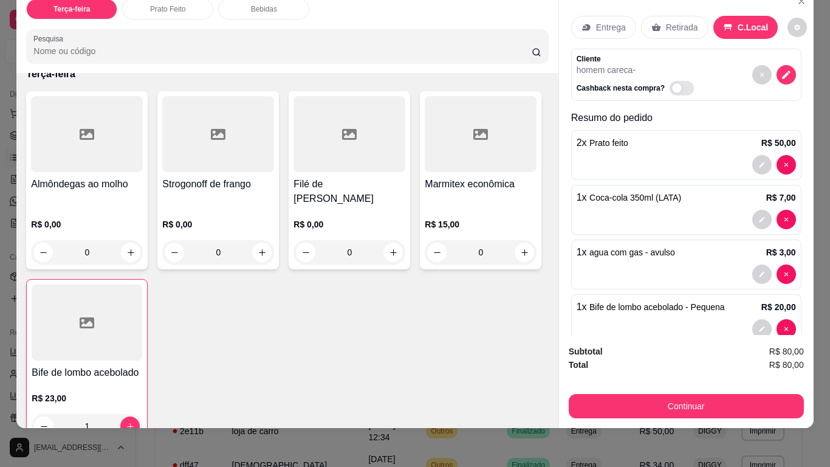
click at [590, 391] on div "Continuar" at bounding box center [686, 404] width 235 height 27
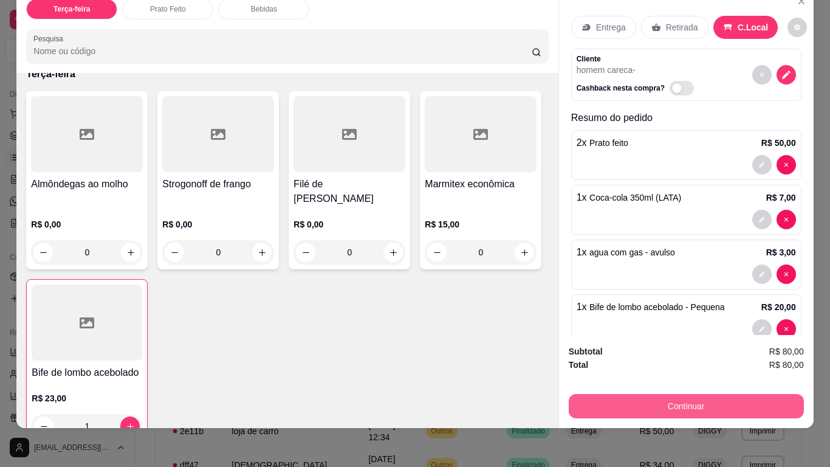
click at [582, 394] on button "Continuar" at bounding box center [686, 406] width 235 height 24
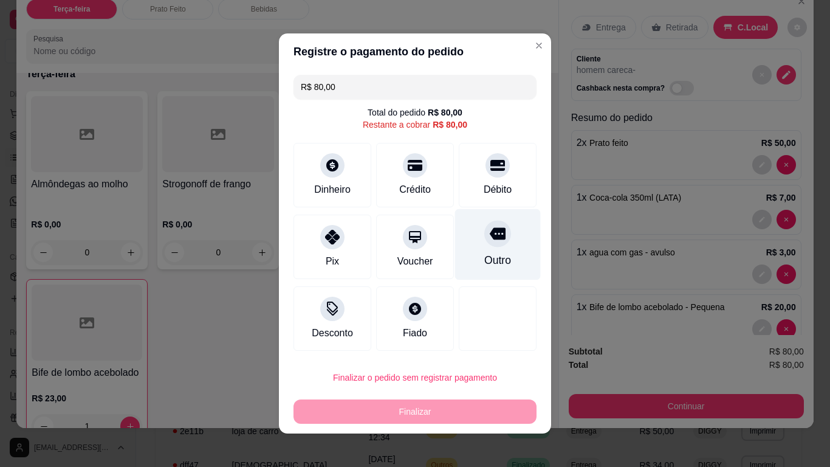
click at [510, 246] on div "Outro" at bounding box center [498, 244] width 86 height 71
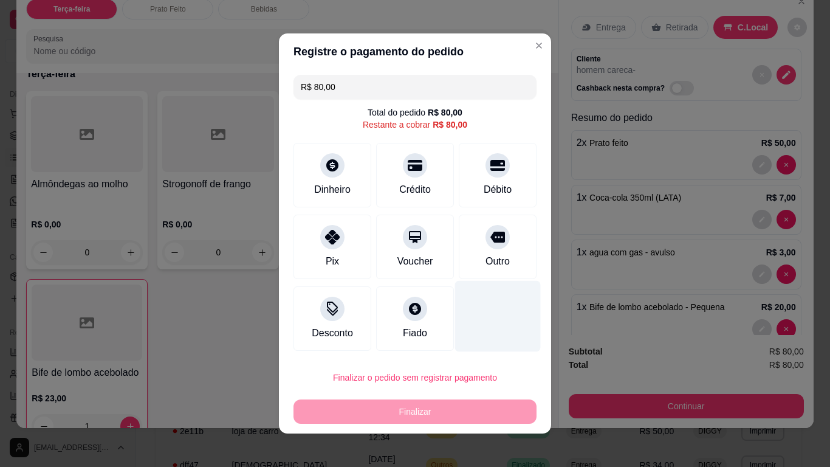
type input "R$ 0,00"
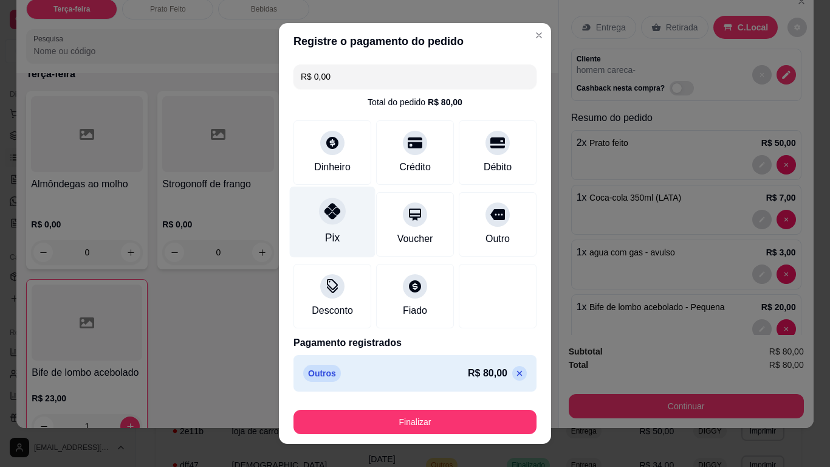
click at [309, 228] on div "Pix" at bounding box center [333, 222] width 86 height 71
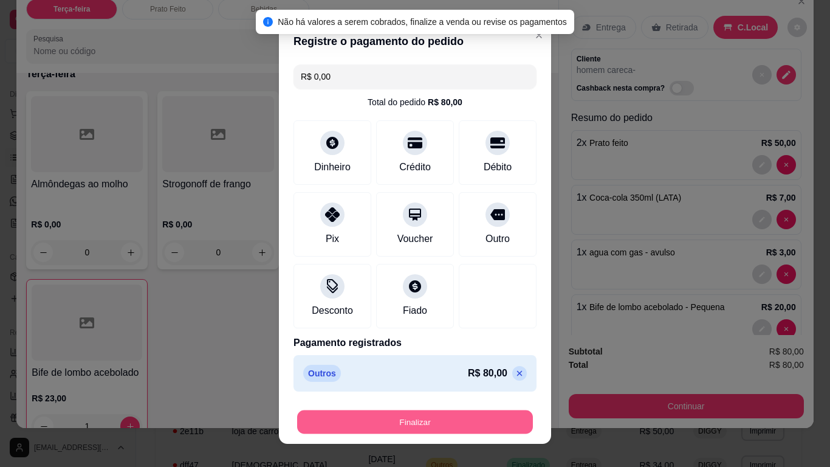
click at [362, 394] on button "Finalizar" at bounding box center [415, 422] width 236 height 24
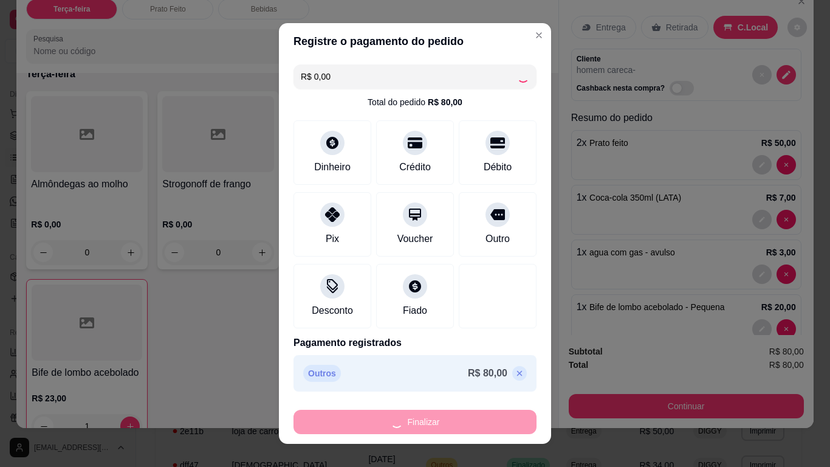
type input "0"
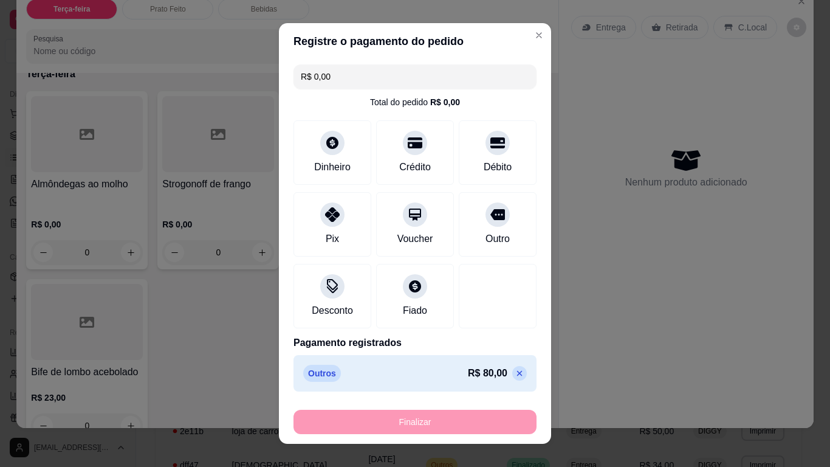
type input "-R$ 80,00"
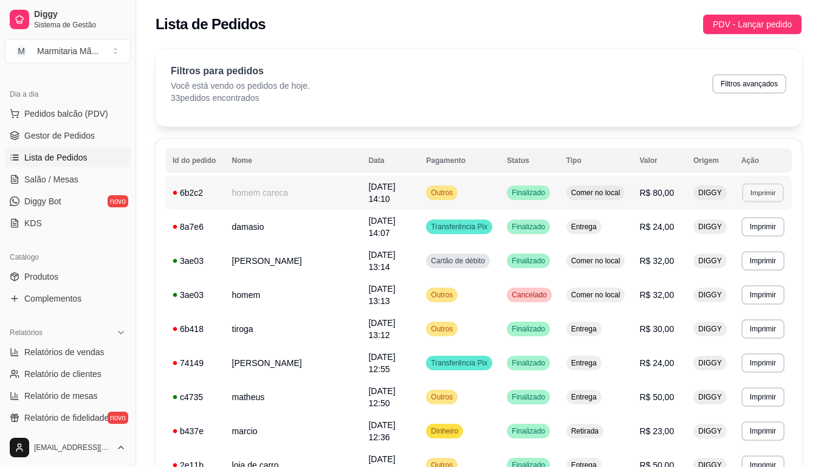
click at [761, 183] on button "Imprimir" at bounding box center [763, 192] width 42 height 19
click at [749, 233] on button "IMPRESSORA" at bounding box center [742, 234] width 85 height 19
click at [771, 14] on div "Lista de Pedidos PDV - Lançar pedido" at bounding box center [478, 20] width 685 height 41
click at [766, 18] on span "PDV - Lançar pedido" at bounding box center [752, 24] width 79 height 13
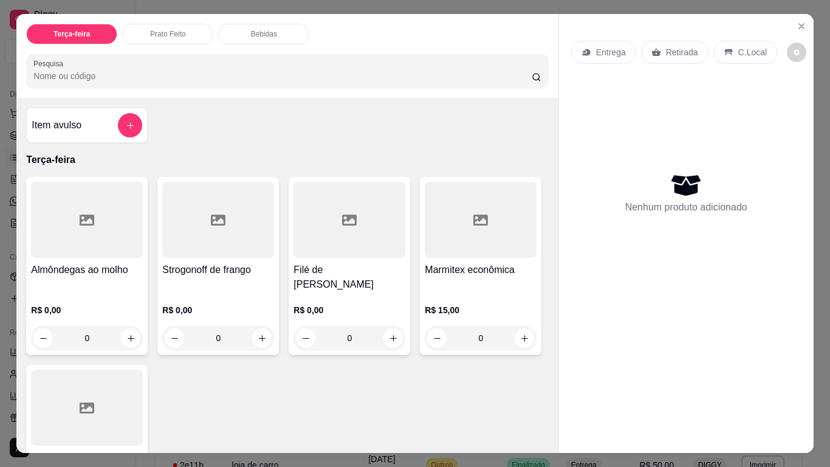
click at [579, 38] on div "Entrega Retirada C.Local" at bounding box center [686, 52] width 230 height 43
click at [582, 47] on icon at bounding box center [587, 52] width 10 height 10
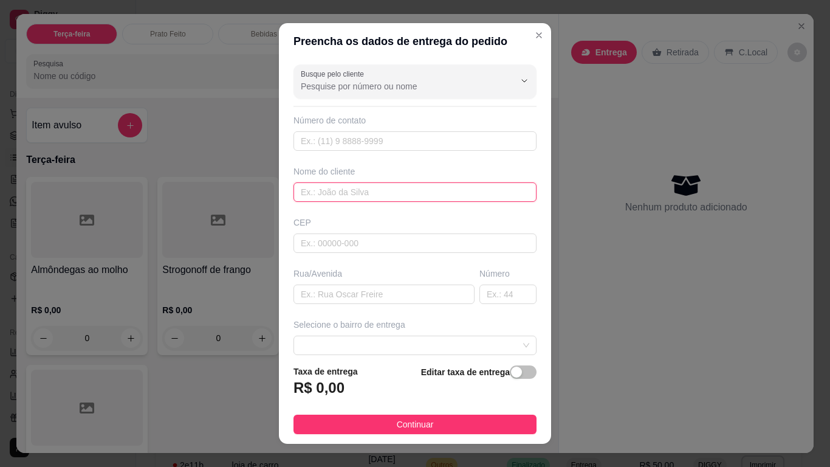
click at [351, 191] on input "text" at bounding box center [415, 191] width 243 height 19
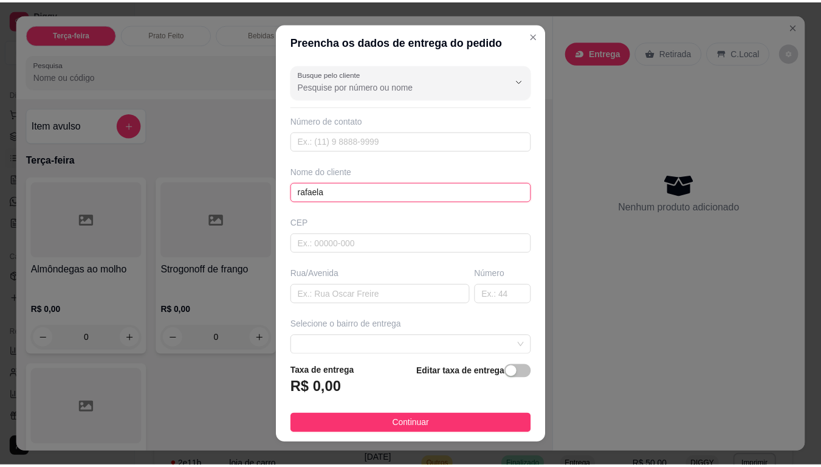
scroll to position [61, 0]
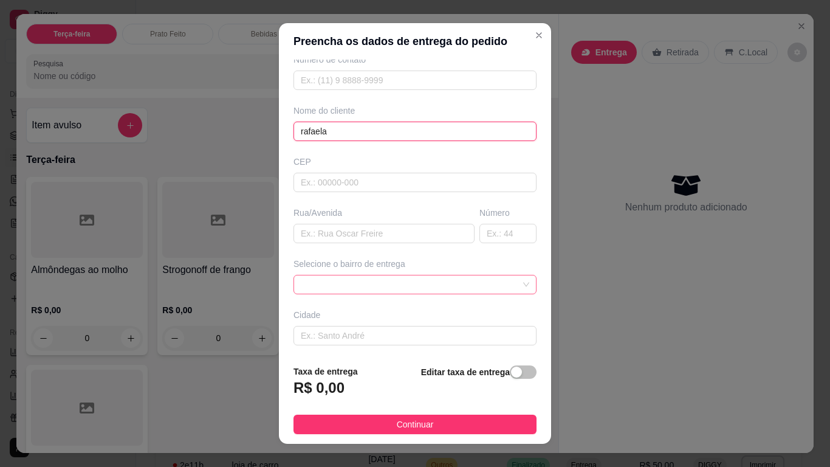
click at [345, 289] on span at bounding box center [415, 284] width 229 height 18
type input "rafaela"
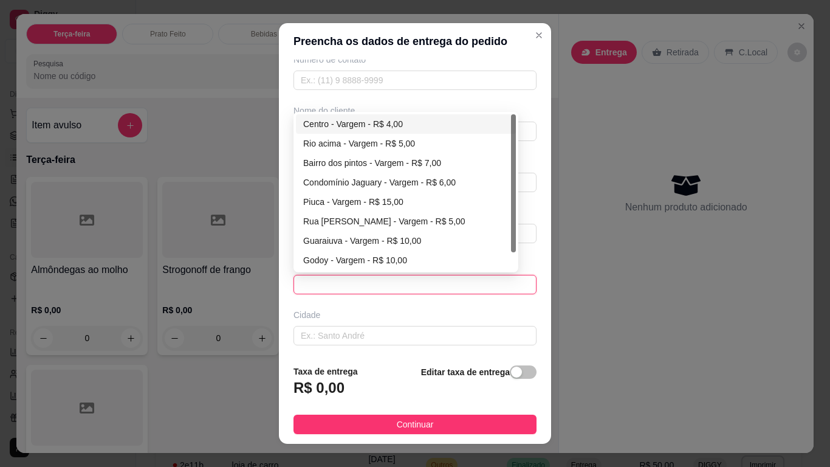
click at [345, 284] on span at bounding box center [415, 284] width 229 height 18
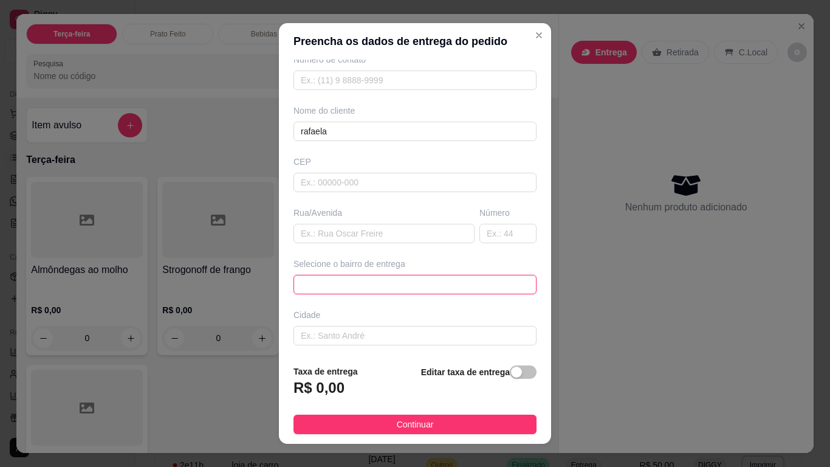
click at [345, 284] on span at bounding box center [415, 284] width 229 height 18
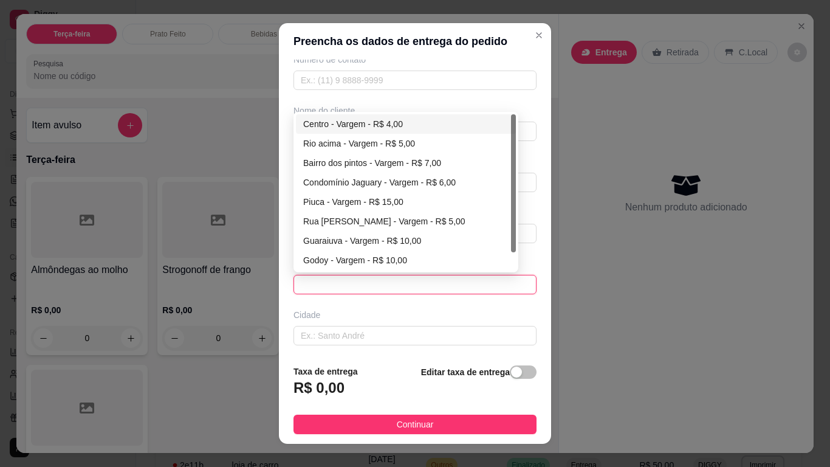
click at [408, 118] on div "Centro - Vargem - R$ 4,00" at bounding box center [405, 123] width 205 height 13
type input "Vargem"
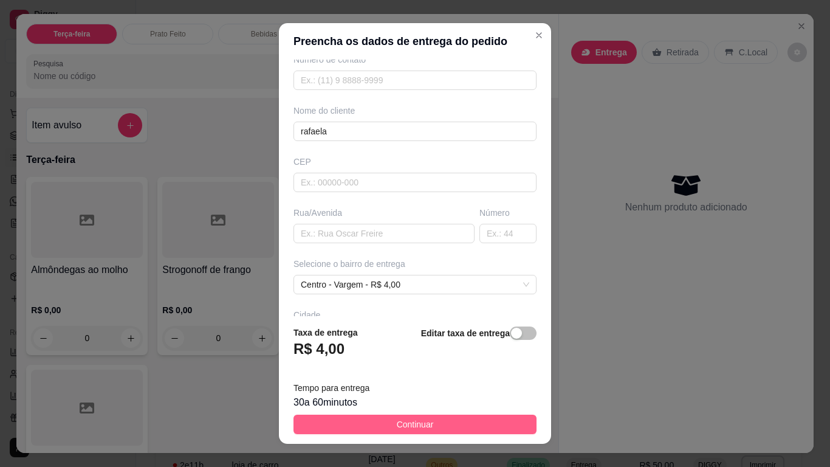
click at [346, 394] on button "Continuar" at bounding box center [415, 423] width 243 height 19
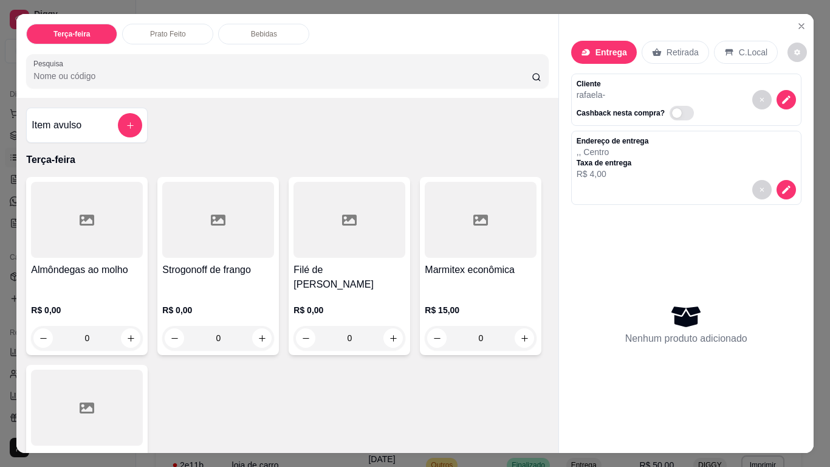
click at [258, 326] on div "0" at bounding box center [218, 338] width 112 height 24
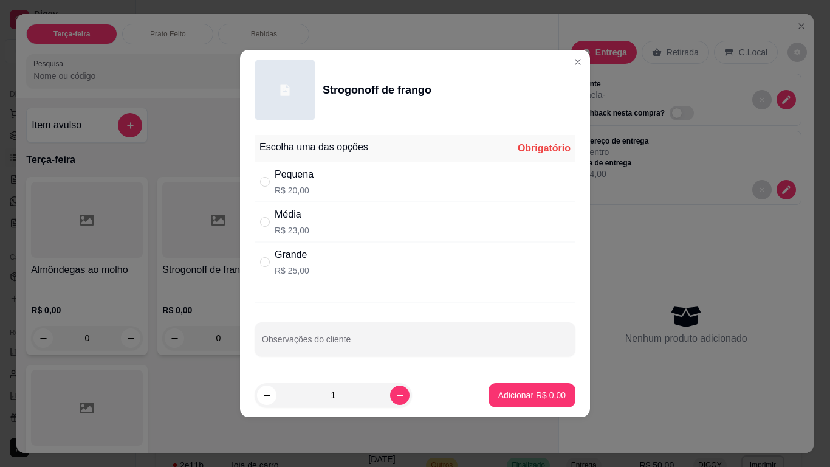
click at [271, 256] on div "" at bounding box center [267, 261] width 15 height 13
radio input "true"
click at [487, 385] on button "Adicionar R$ 25,00" at bounding box center [530, 395] width 92 height 24
type input "1"
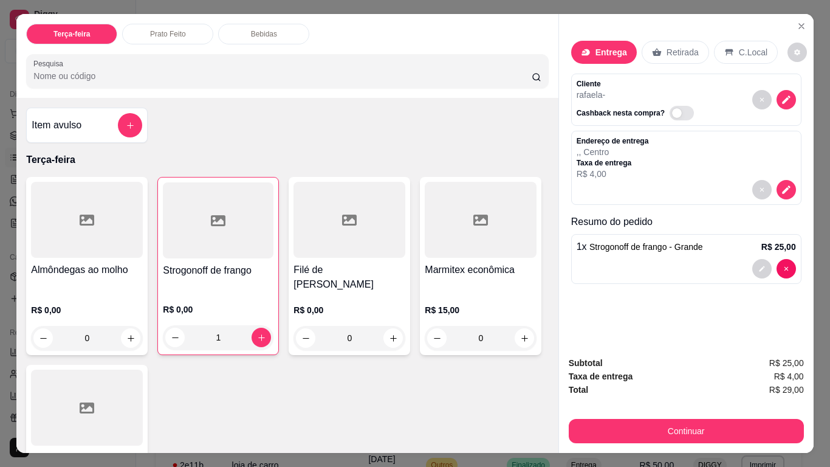
click at [487, 379] on div "Almôndegas ao molho R$ 0,00 0 Strogonoff de frango R$ 0,00 1 Filé de frango gre…" at bounding box center [287, 352] width 522 height 351
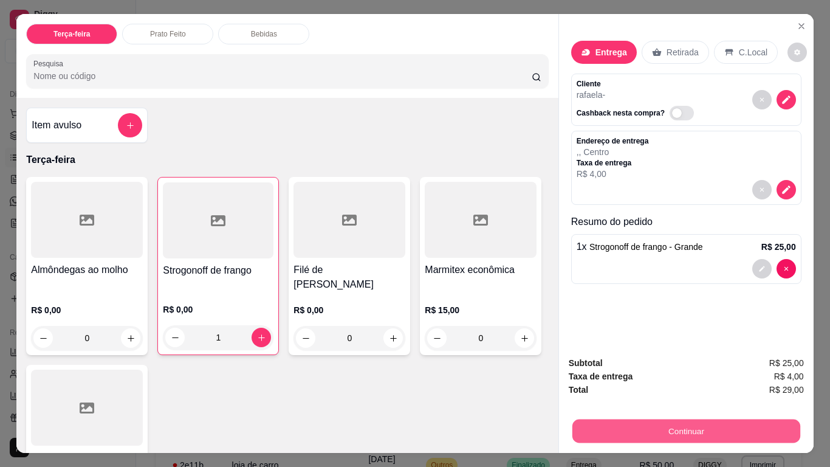
click at [638, 394] on button "Continuar" at bounding box center [686, 431] width 228 height 24
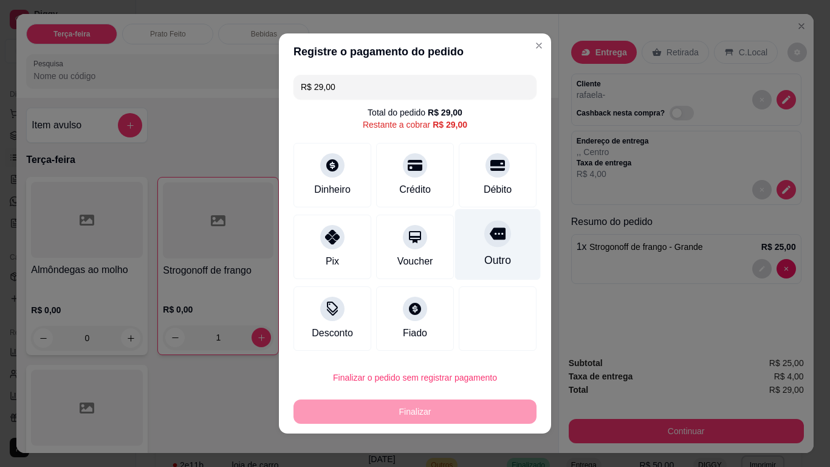
click at [506, 257] on div "Outro" at bounding box center [498, 244] width 86 height 71
type input "R$ 0,00"
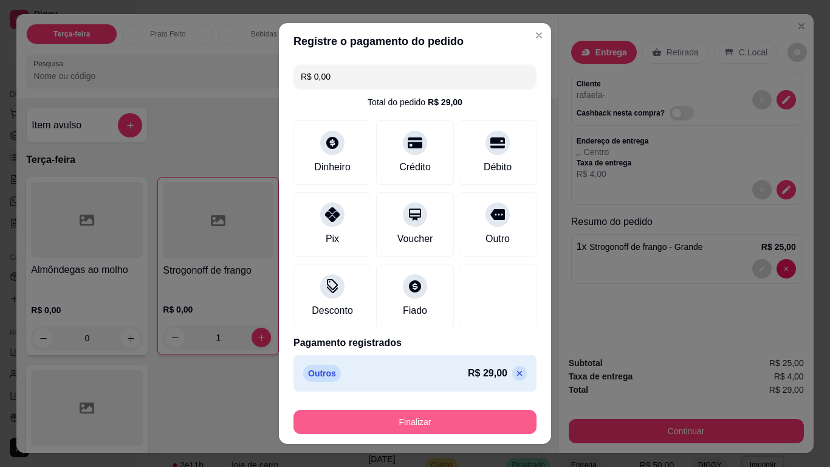
click at [427, 394] on button "Finalizar" at bounding box center [415, 422] width 243 height 24
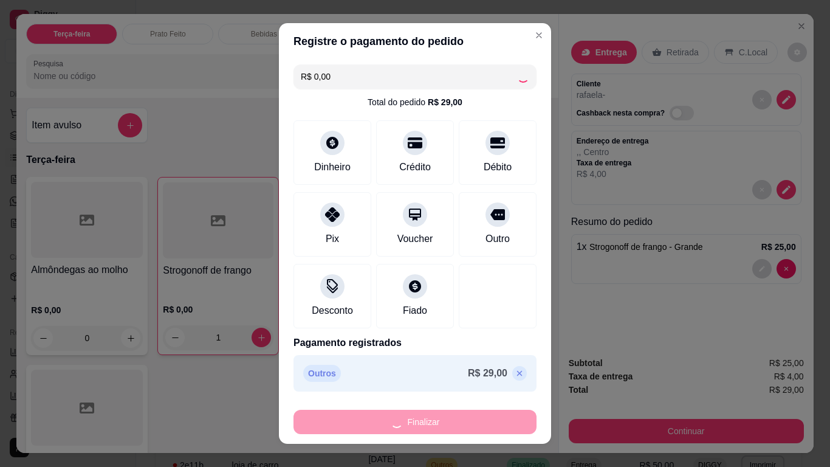
type input "0"
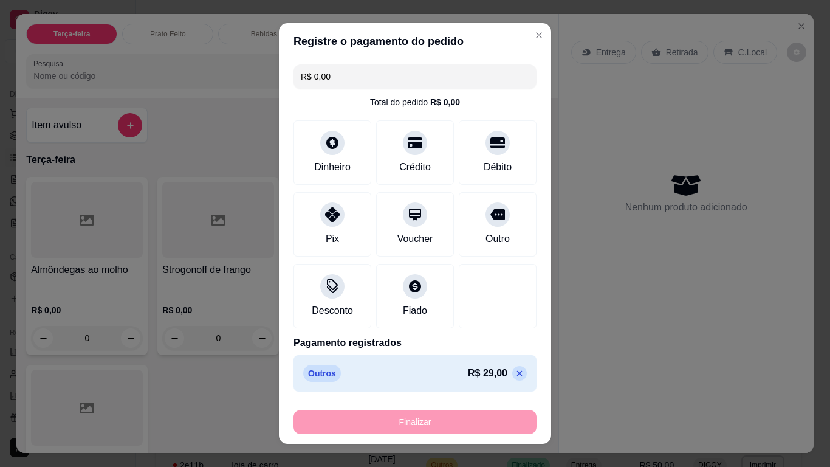
type input "-R$ 29,00"
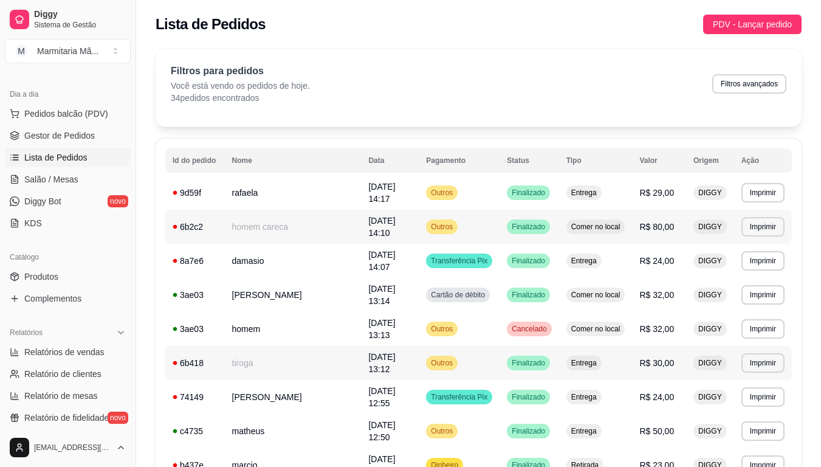
drag, startPoint x: 425, startPoint y: 374, endPoint x: 398, endPoint y: 111, distance: 265.1
click at [398, 111] on div "Filtros para pedidos Você está vendo os pedidos de hoje. 34 pedidos encontrados…" at bounding box center [479, 88] width 646 height 78
click at [469, 55] on div "Filtros para pedidos Você está vendo os pedidos de hoje. 34 pedidos encontrados…" at bounding box center [479, 88] width 646 height 78
click at [466, 63] on div "Filtros para pedidos Você está vendo os pedidos de hoje. 34 pedidos encontrados…" at bounding box center [479, 88] width 646 height 78
drag, startPoint x: 460, startPoint y: 73, endPoint x: 457, endPoint y: 80, distance: 7.3
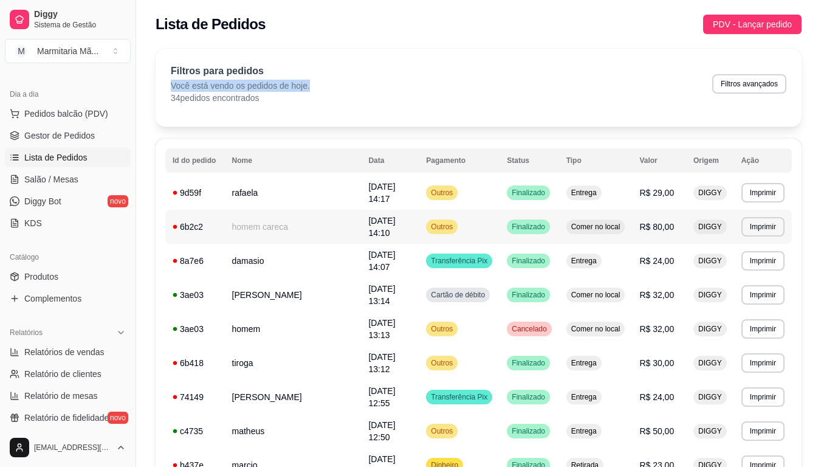
click at [457, 80] on div "Filtros para pedidos Você está vendo os pedidos de hoje. 34 pedidos encontrados…" at bounding box center [479, 84] width 616 height 40
click at [459, 74] on div "Filtros para pedidos Você está vendo os pedidos de hoje. 34 pedidos encontrados…" at bounding box center [479, 84] width 616 height 40
